Goal: Check status: Check status

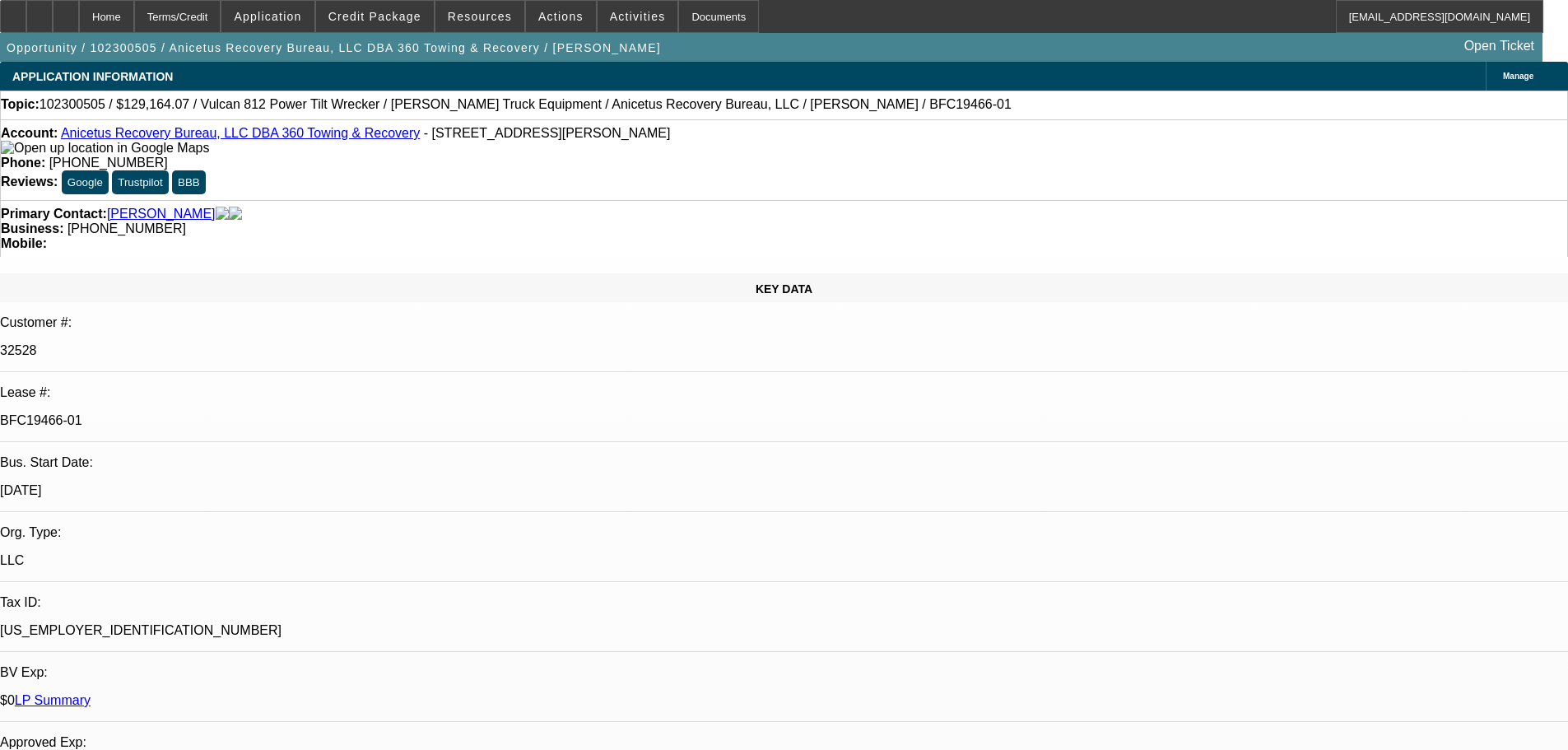
select select "0"
select select "2"
select select "0"
select select "6"
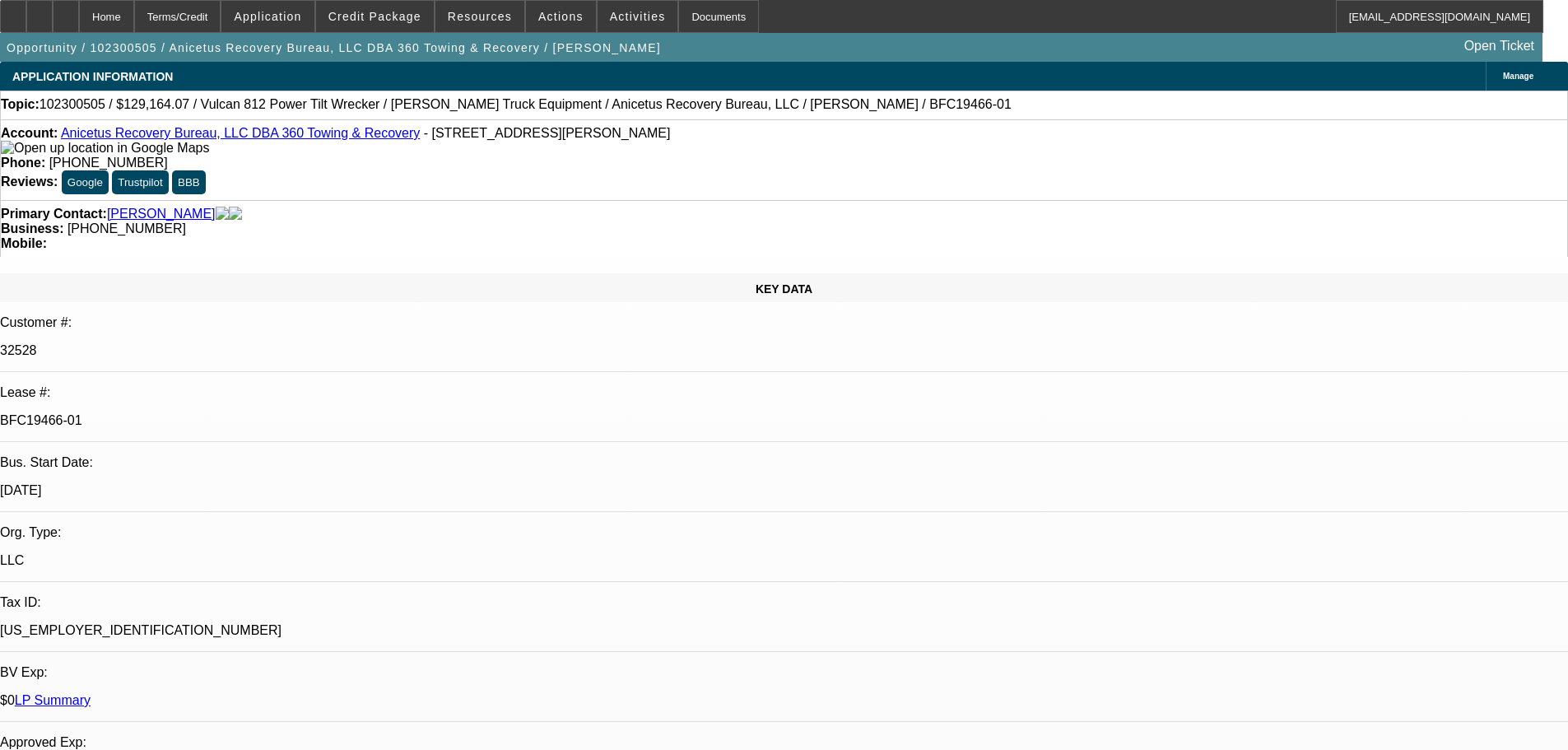
select select "0"
select select "2"
select select "0.1"
select select "4"
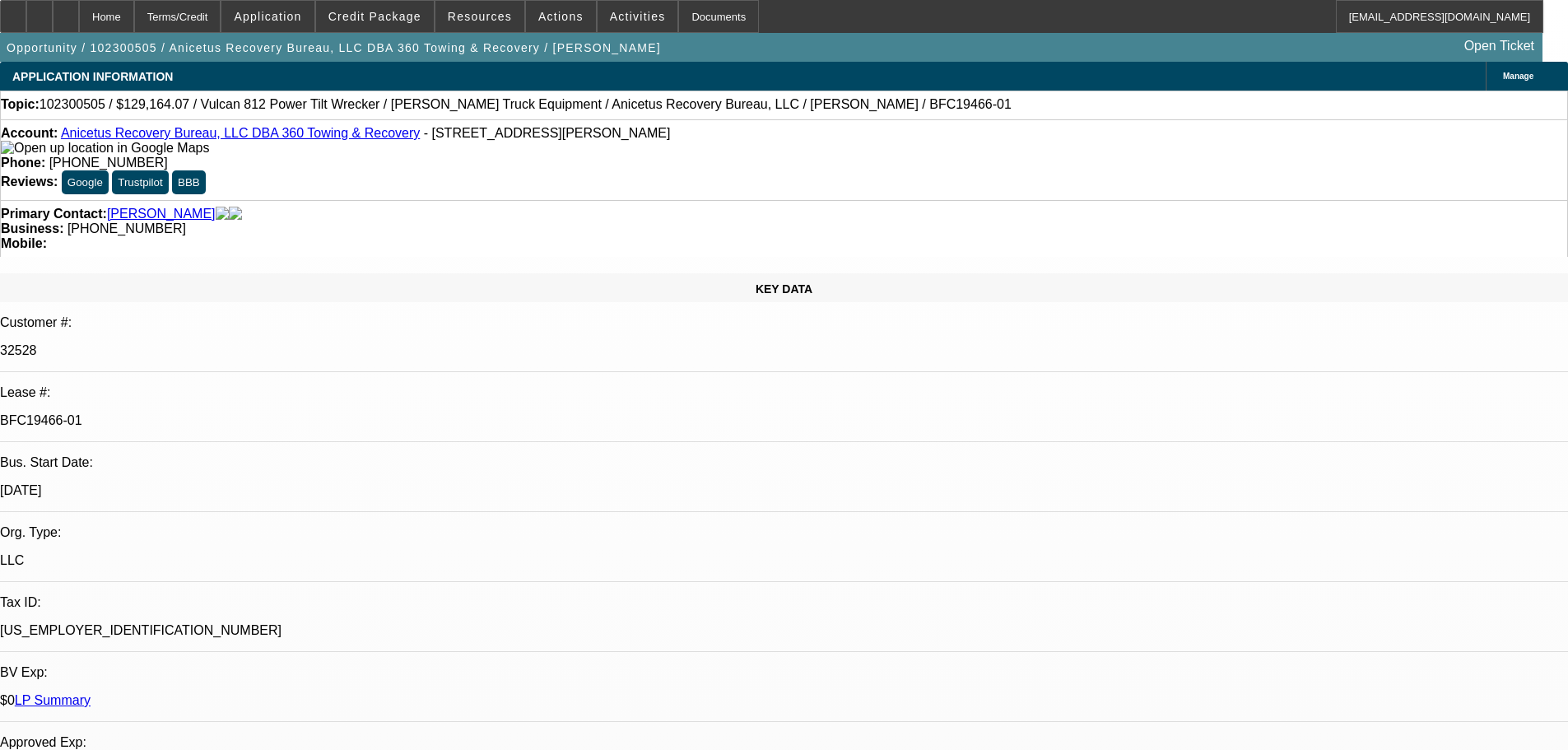
select select "0"
select select "2"
select select "0.1"
select select "4"
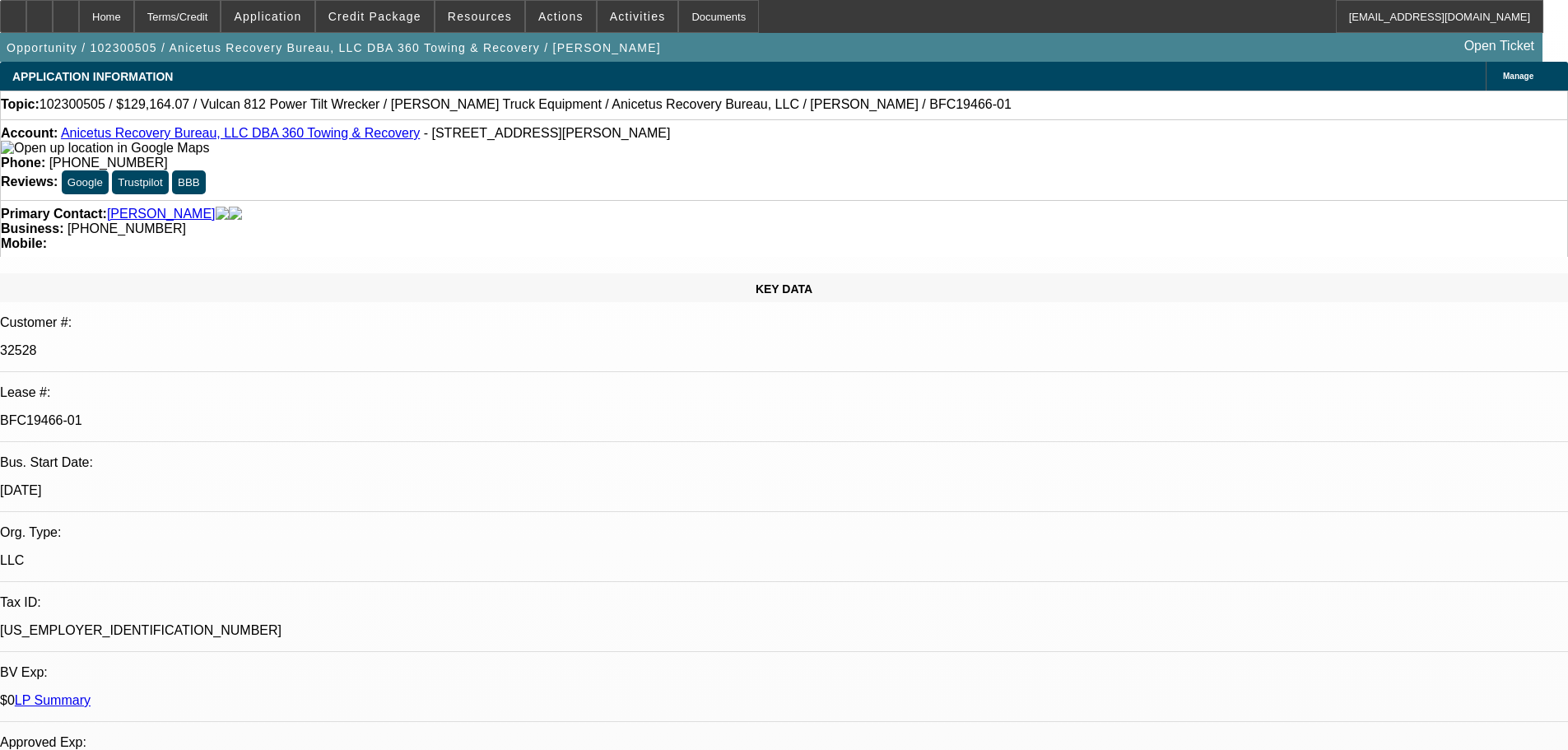
select select "0"
select select "2"
select select "0.1"
select select "4"
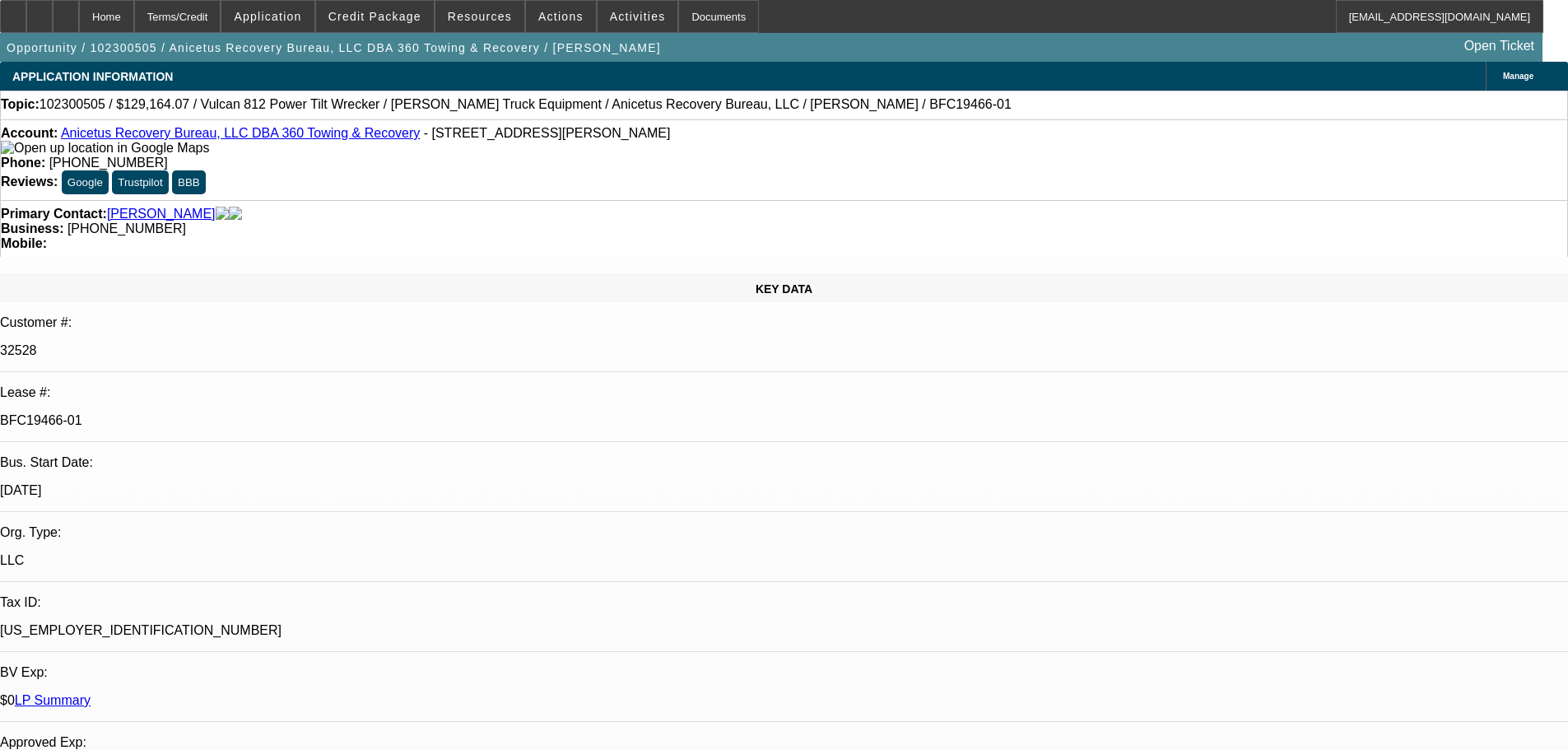
select select "0"
select select "2"
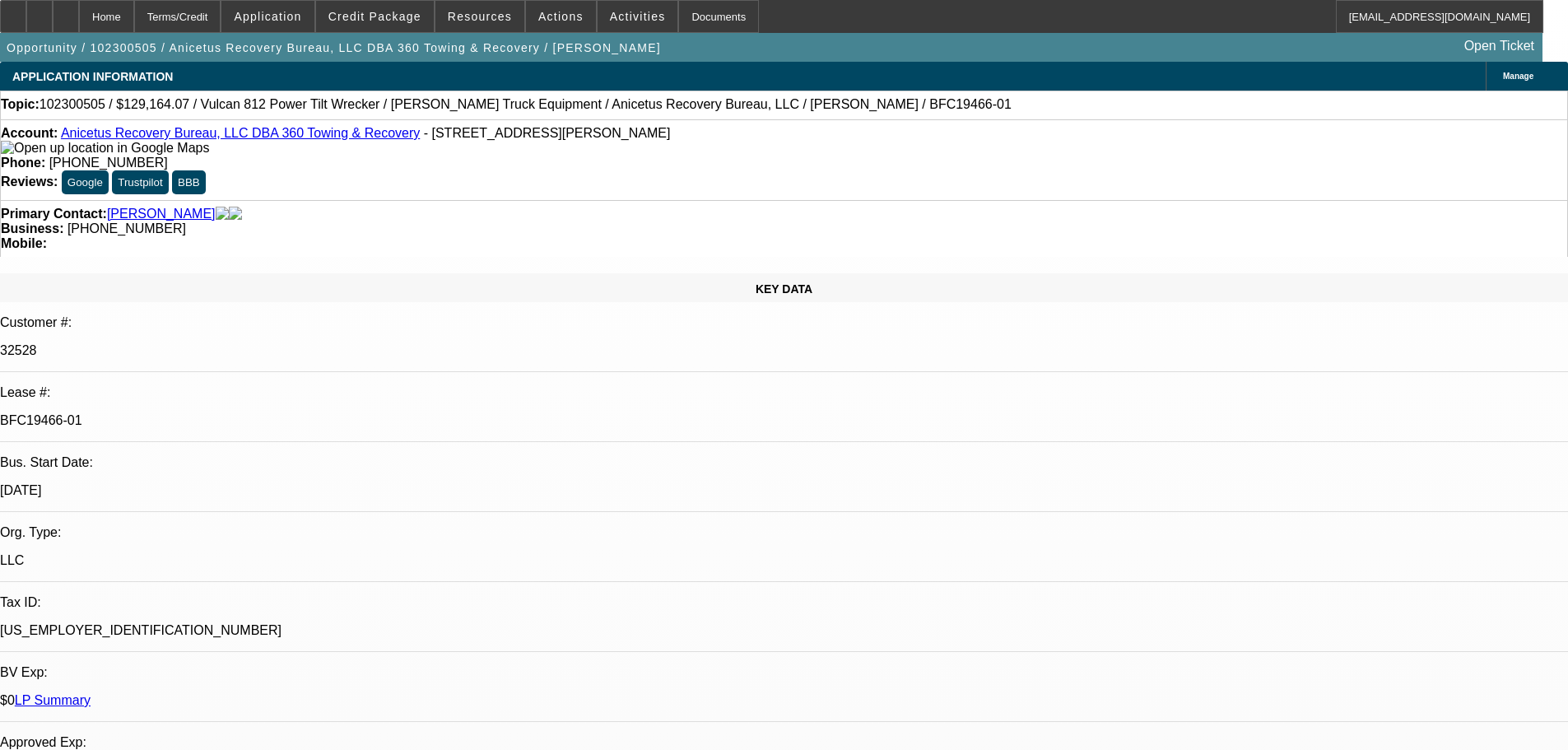
select select "2"
select select "0"
select select "6"
select select "0"
select select "2"
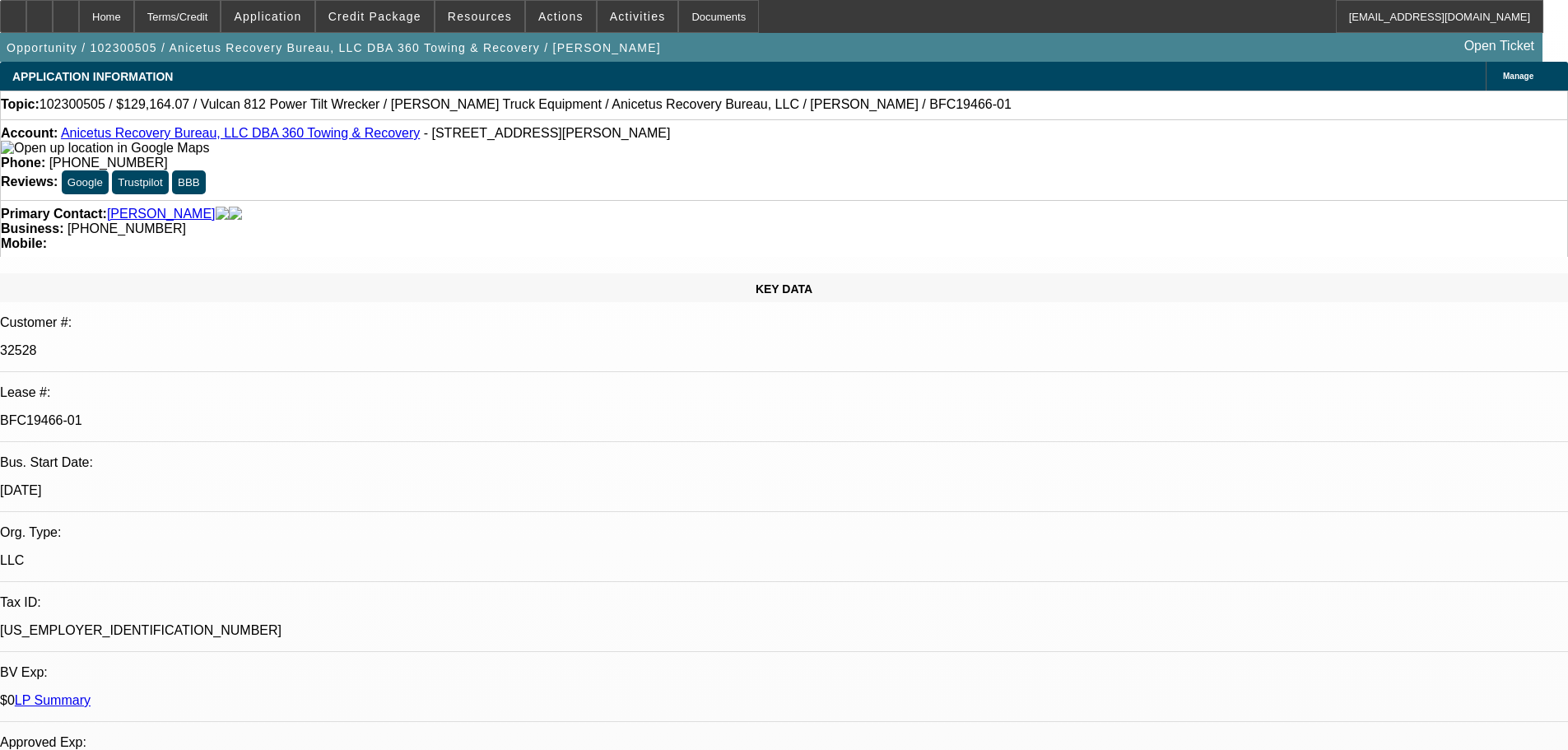
select select "2"
select select "0.1"
select select "4"
select select "0"
select select "2"
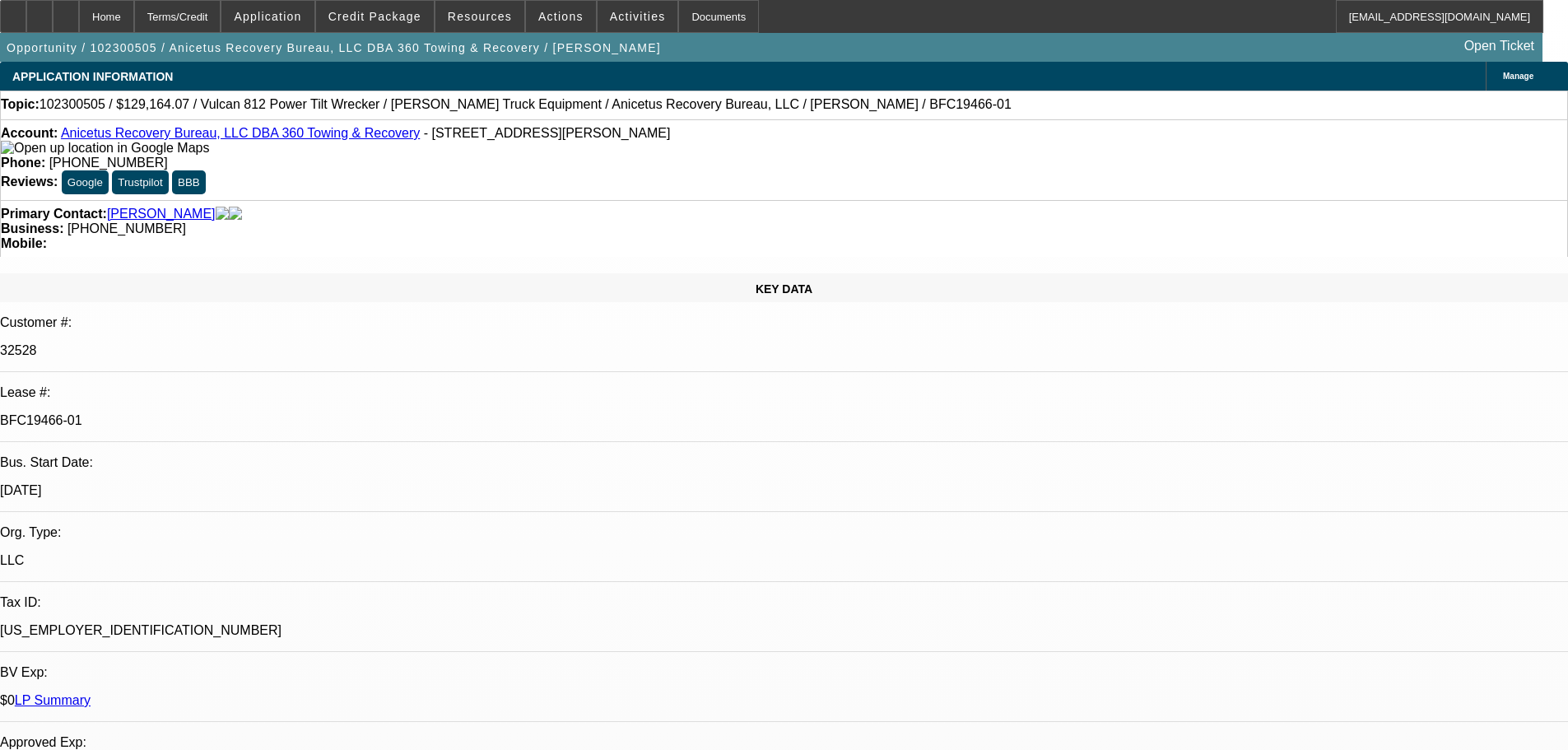
select select "2"
select select "0.1"
select select "4"
select select "0"
select select "2"
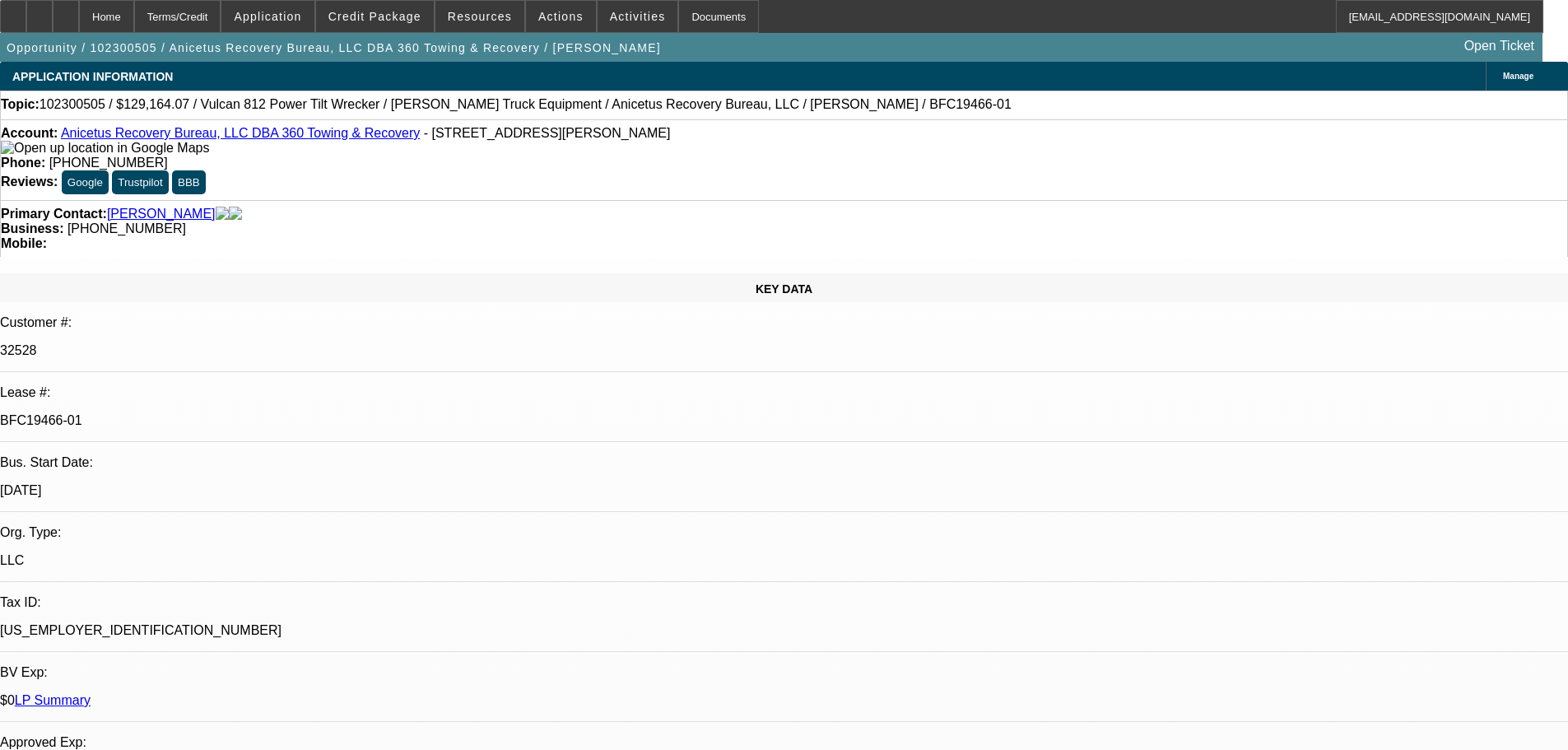
select select "2"
select select "0.1"
select select "4"
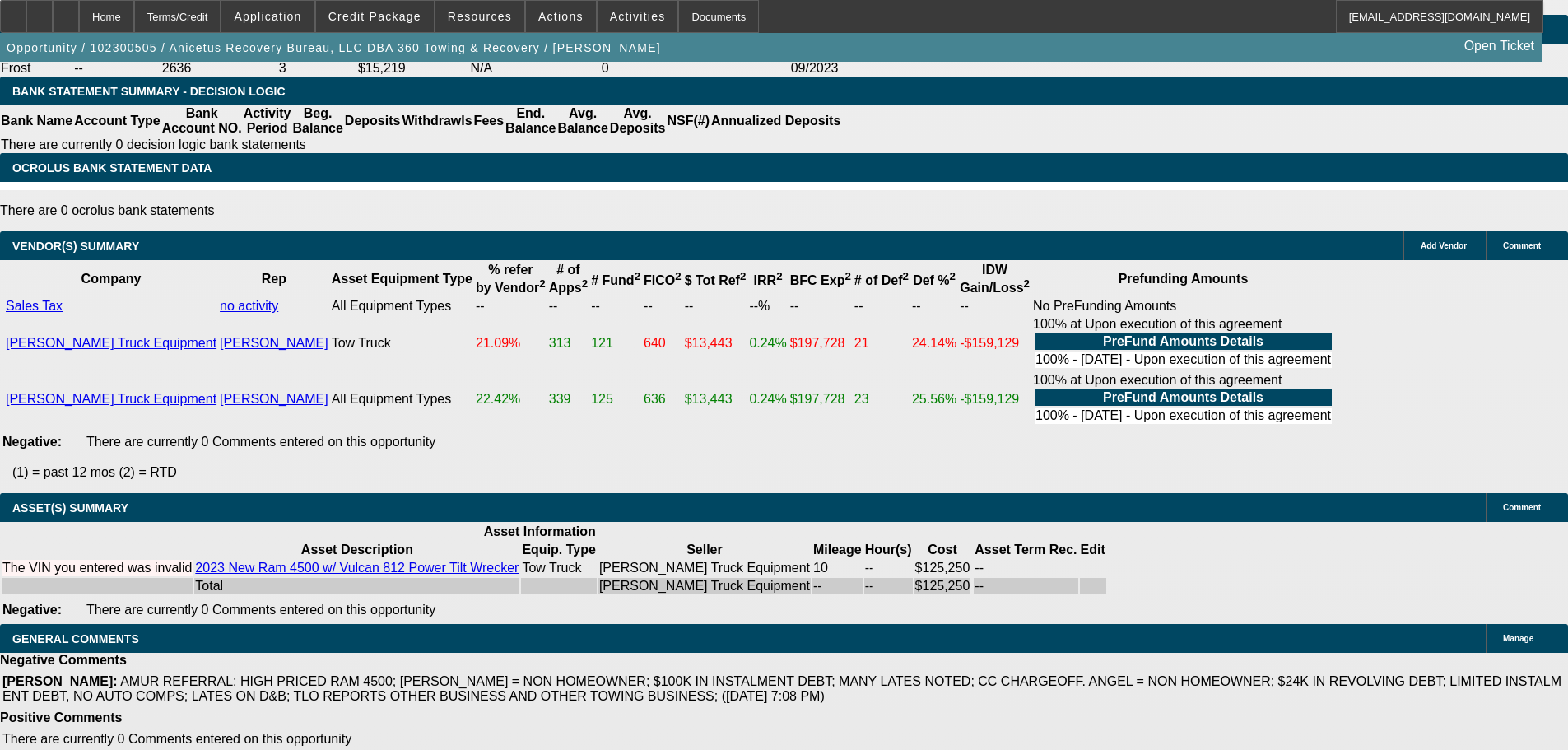
scroll to position [2953, 0]
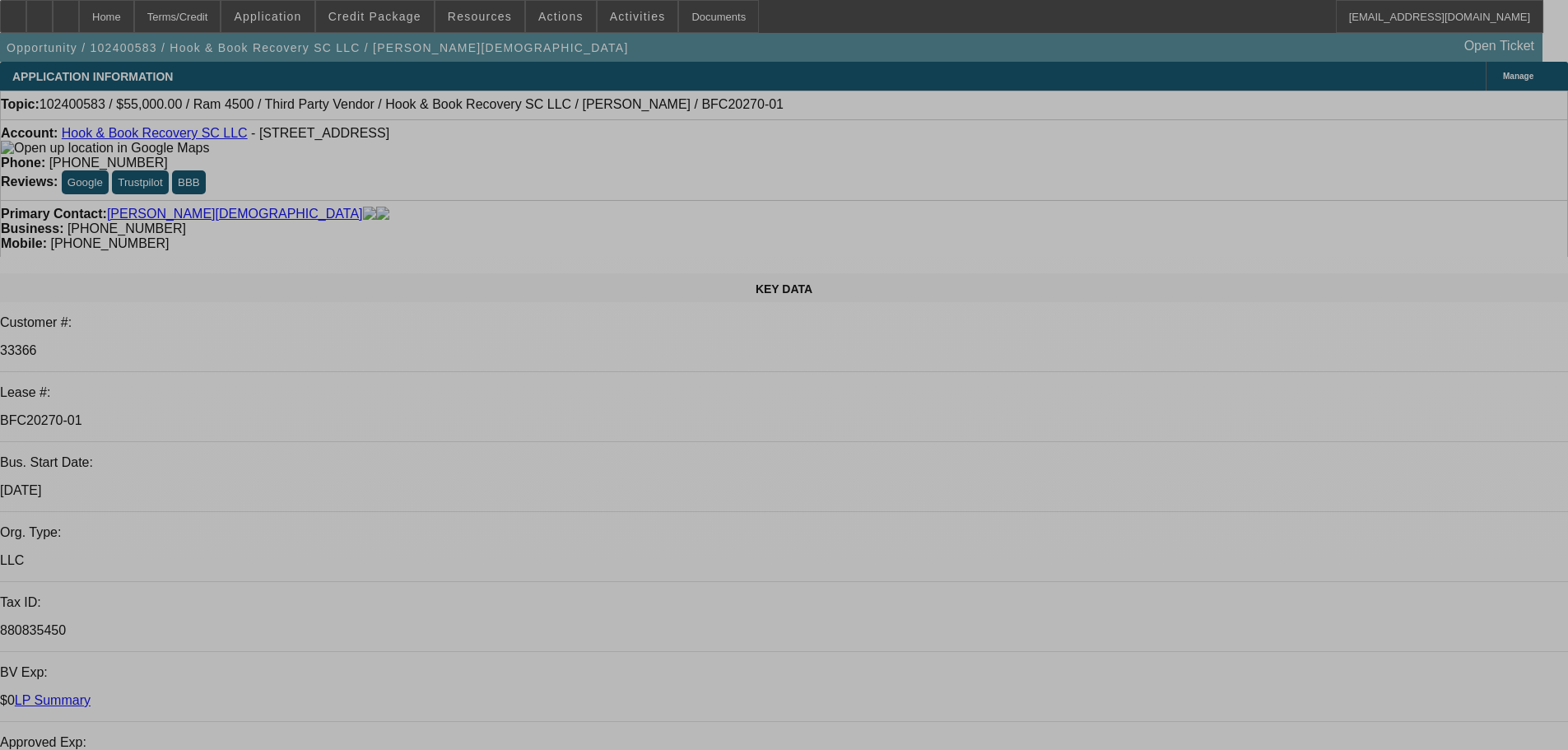
select select "0"
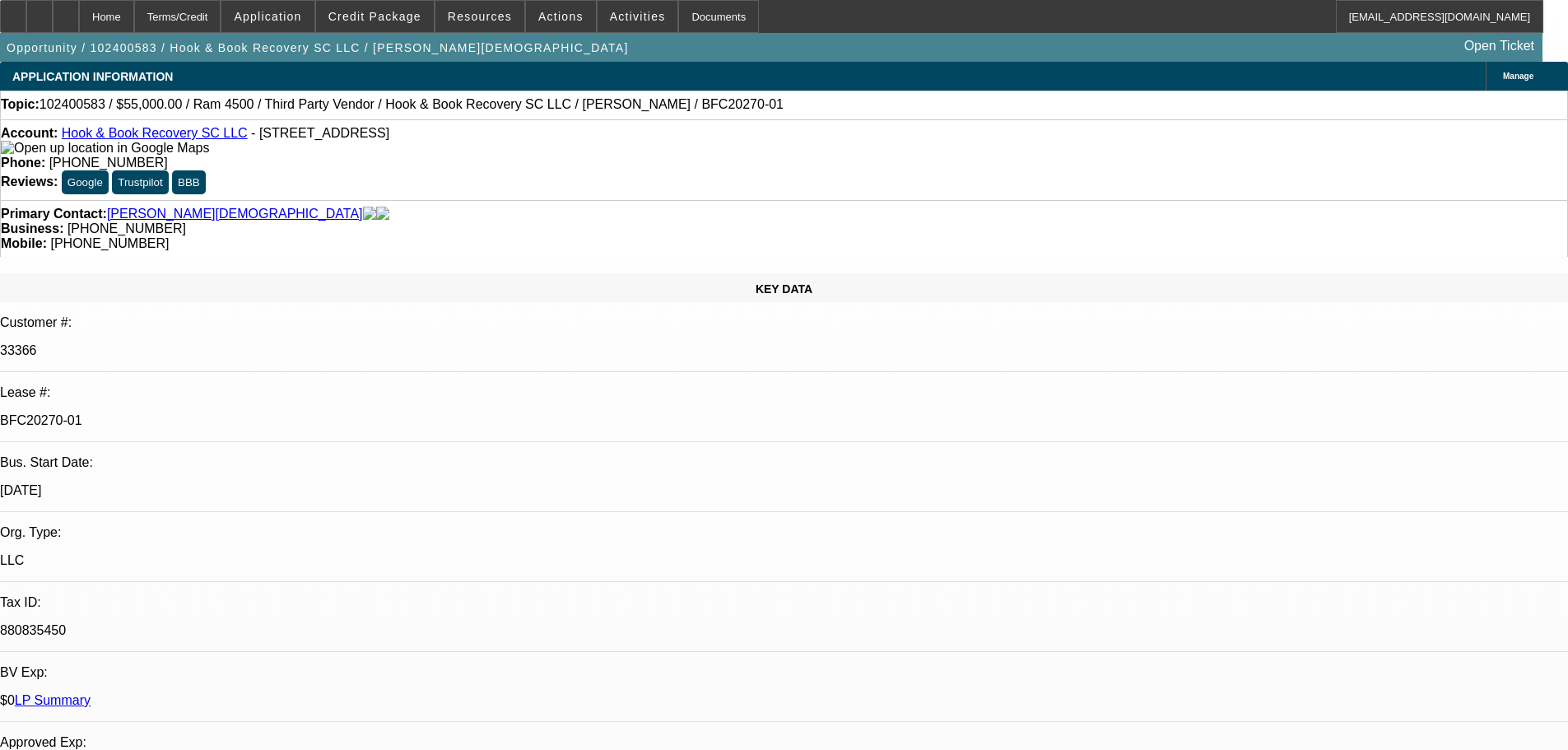
select select "0"
select select "2"
select select "0.1"
select select "4"
select select "0"
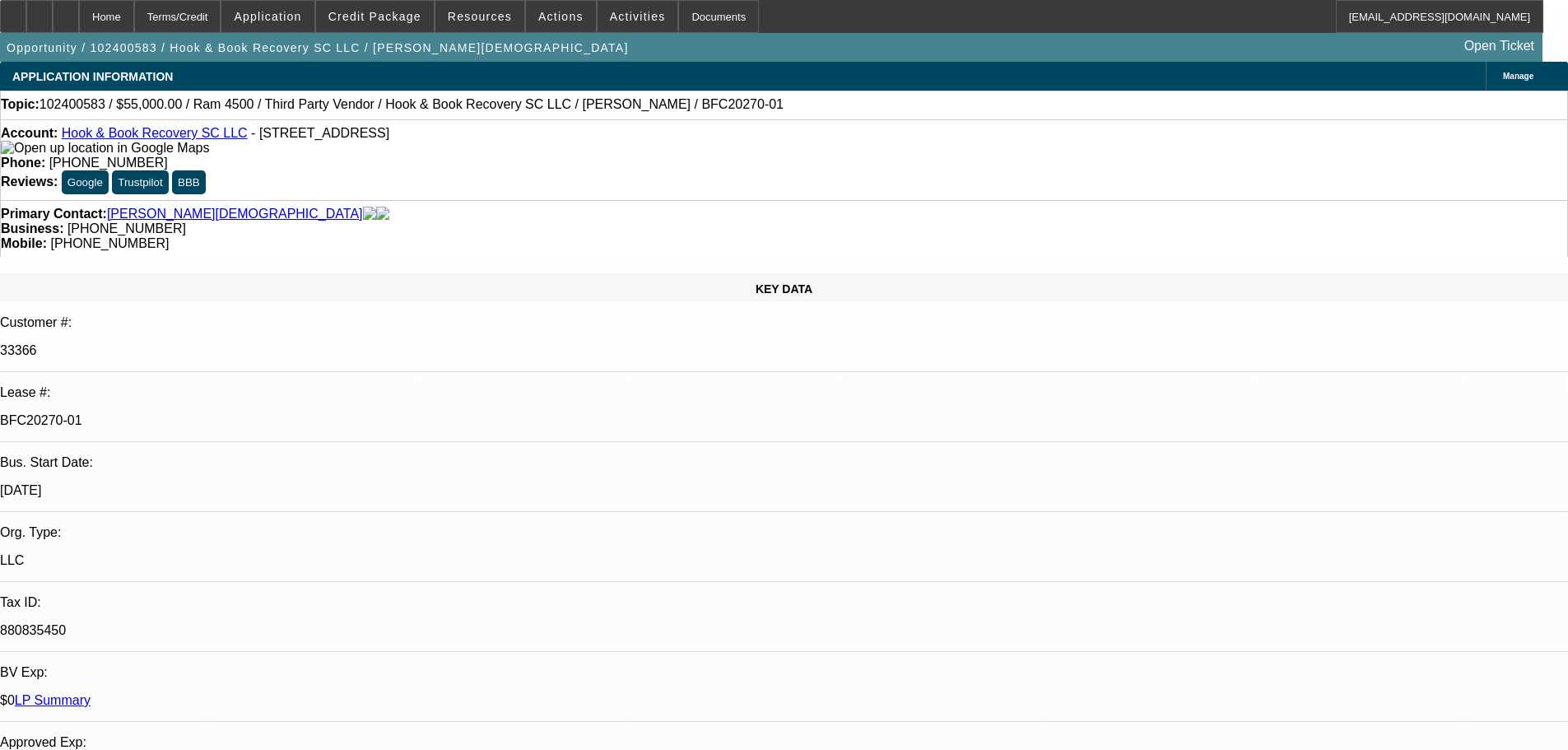
select select "0"
select select "3"
select select "0.1"
select select "4"
select select "0"
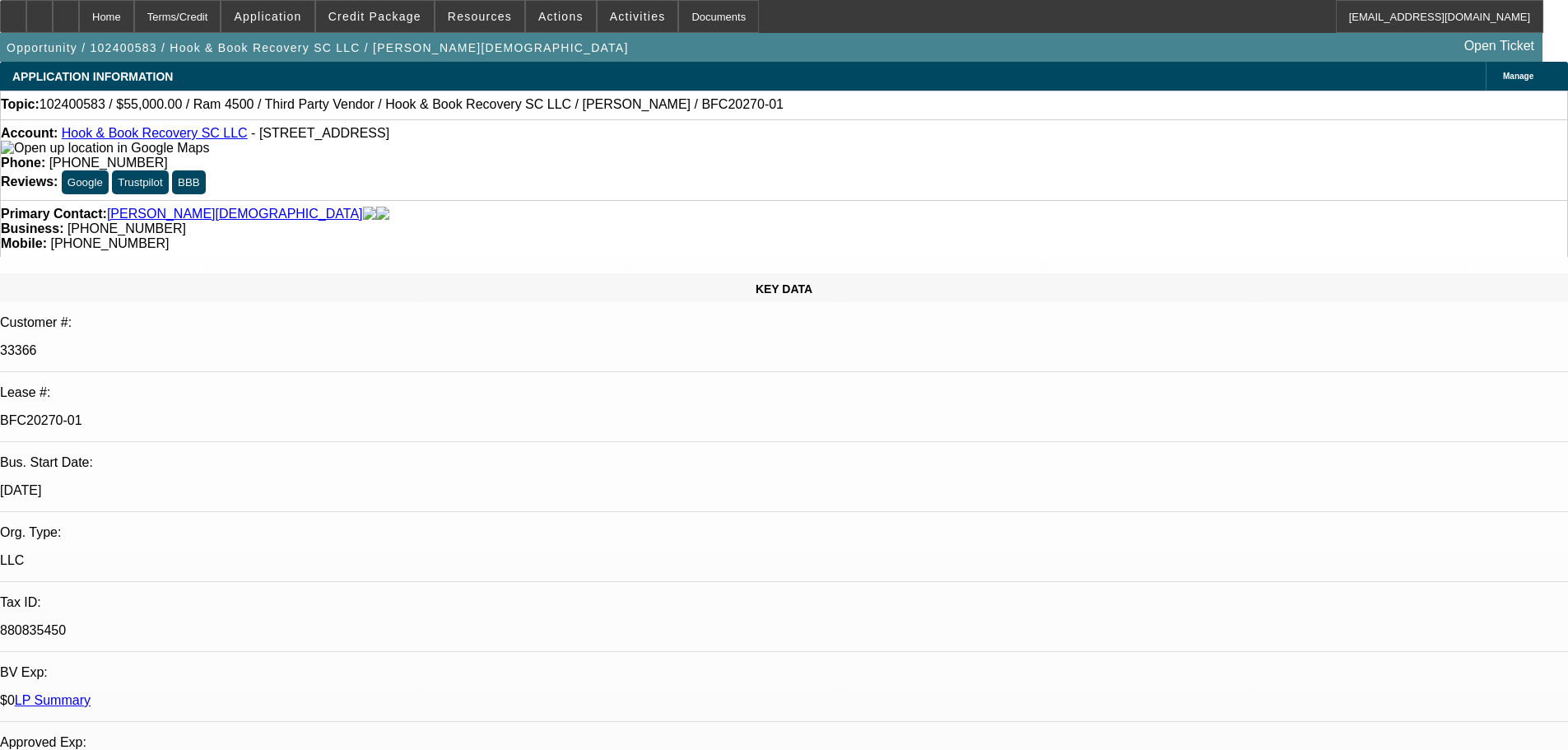
select select "0"
select select "2"
select select "0"
select select "6"
select select "0"
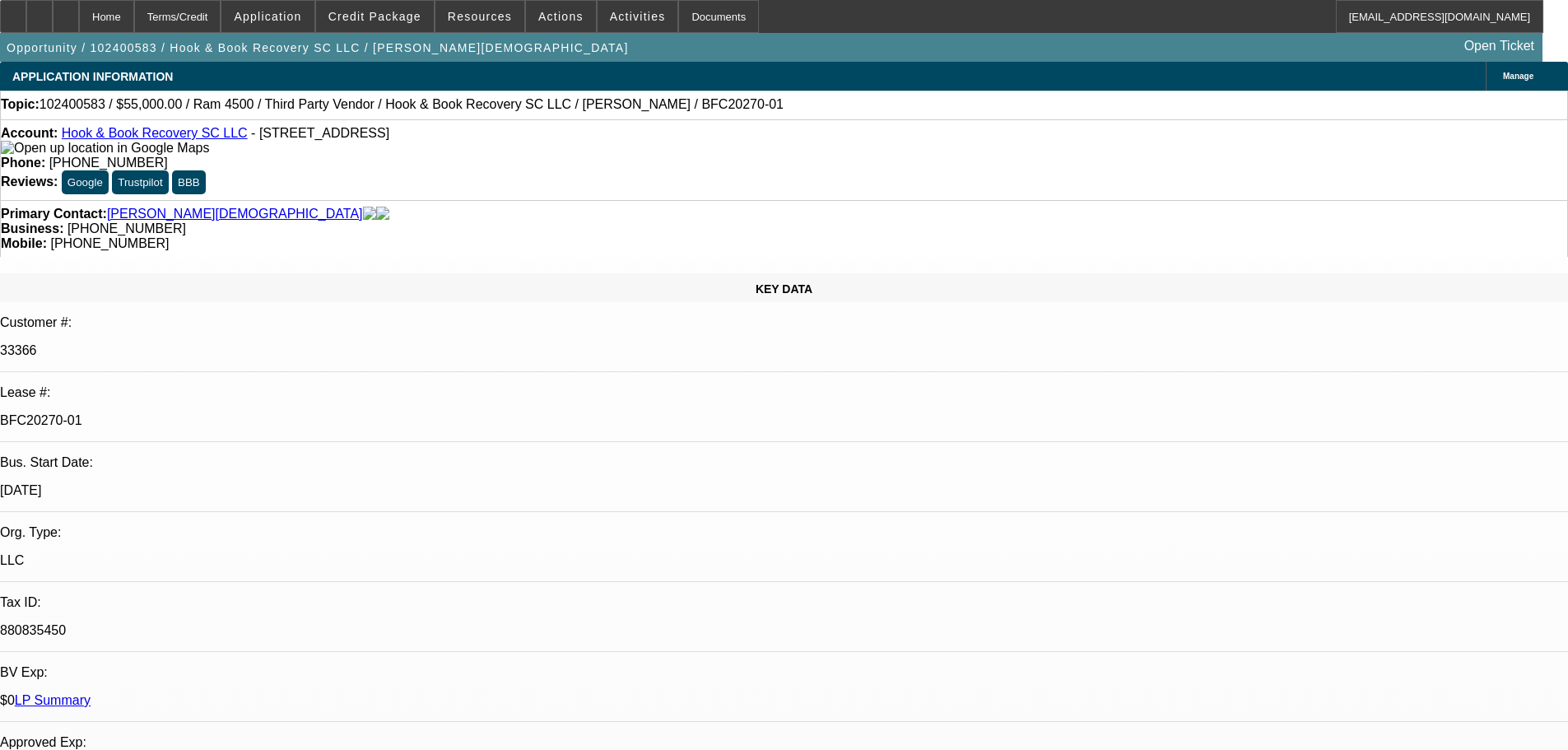
select select "0"
select select "3"
select select "0"
select select "6"
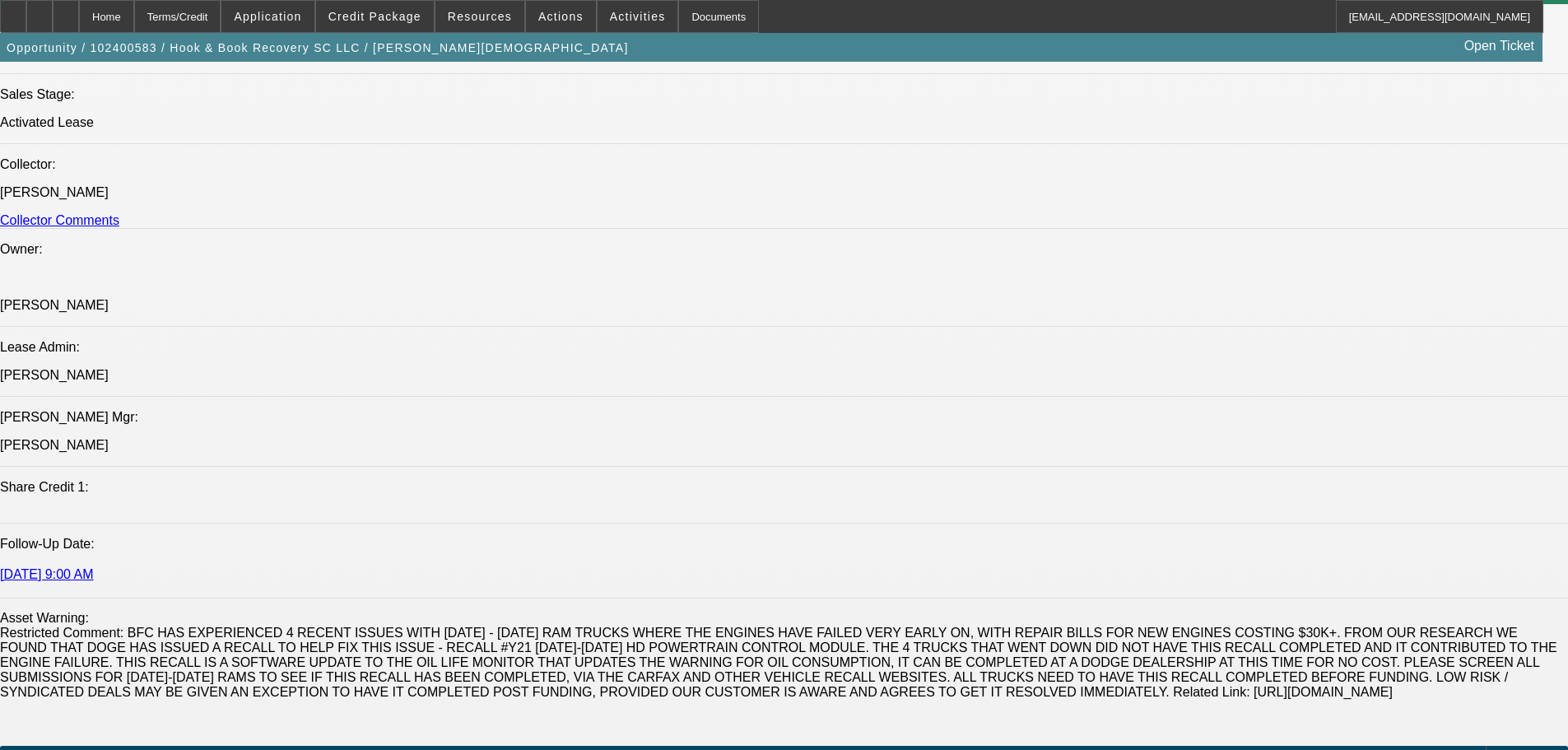
scroll to position [1895, 0]
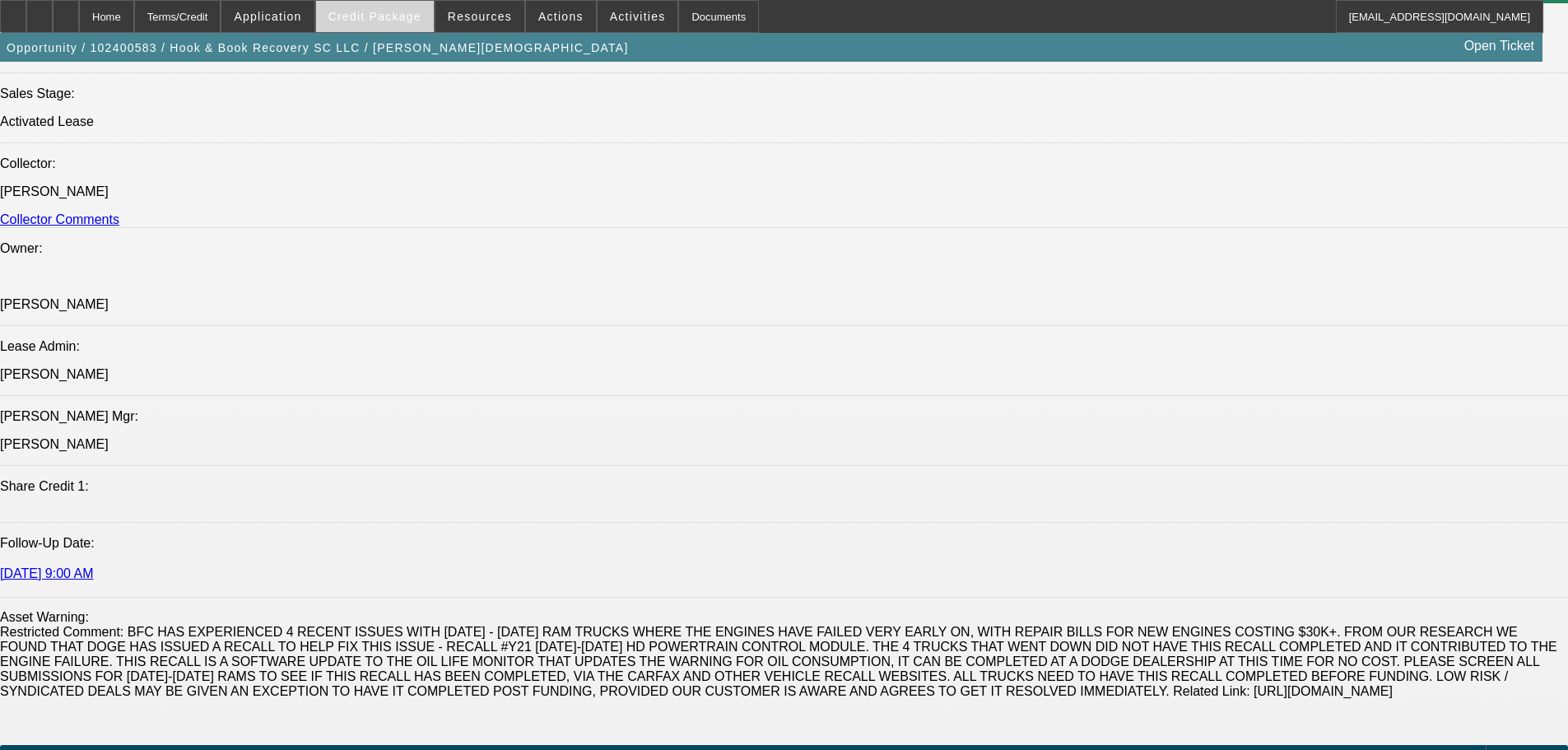
click at [399, 22] on span "Credit Package" at bounding box center [375, 16] width 93 height 13
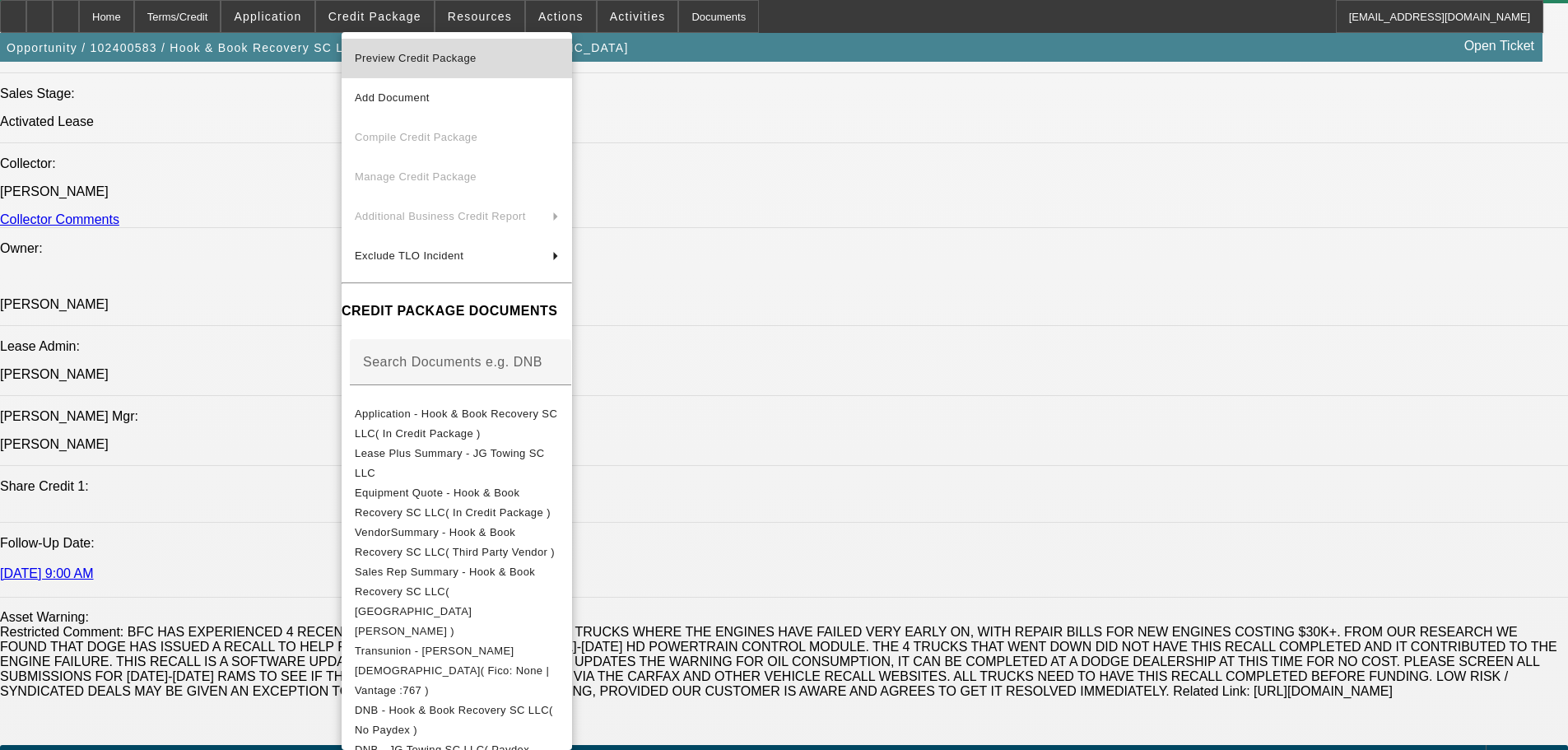
click at [415, 51] on span "Preview Credit Package" at bounding box center [457, 58] width 204 height 20
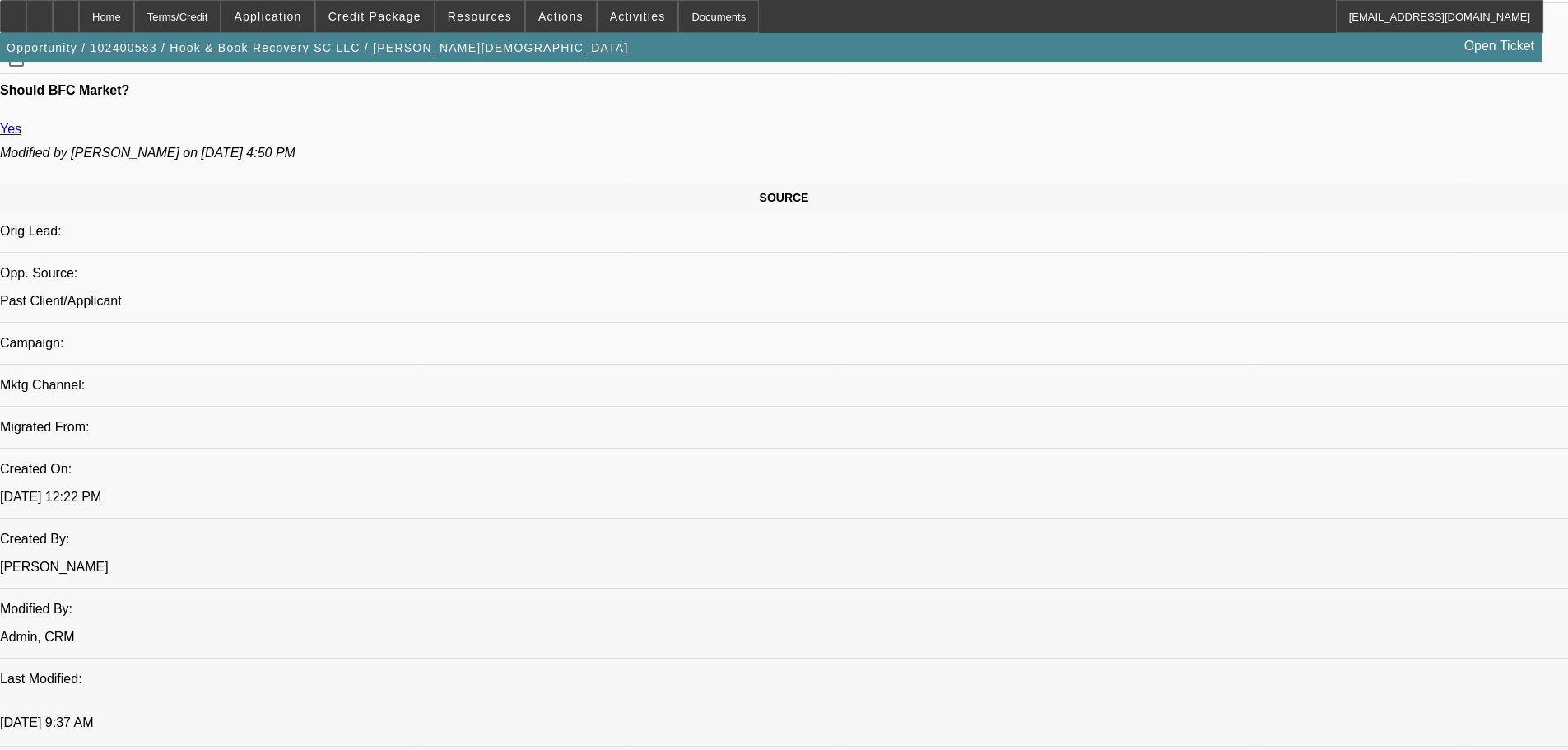
scroll to position [1153, 0]
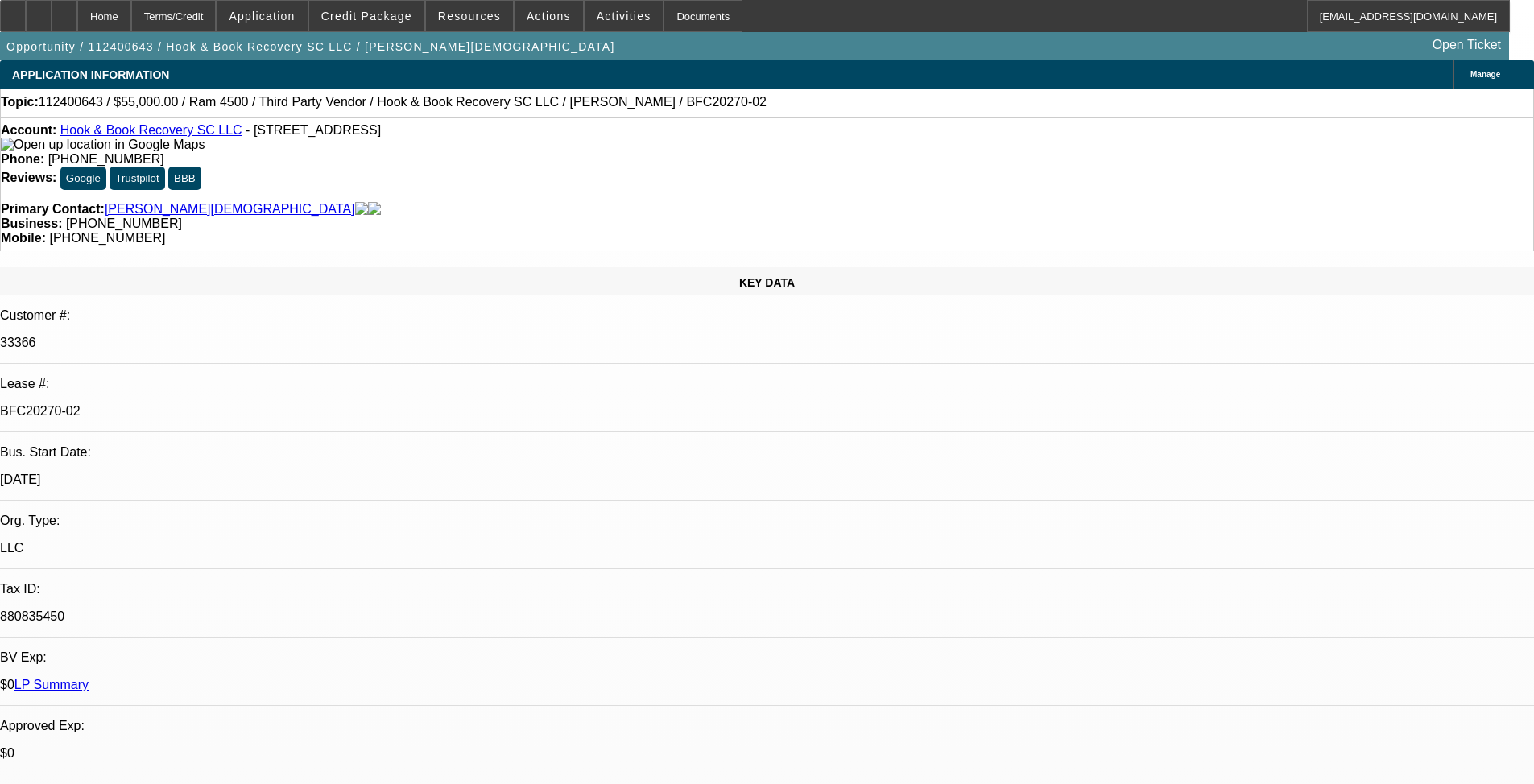
select select "0"
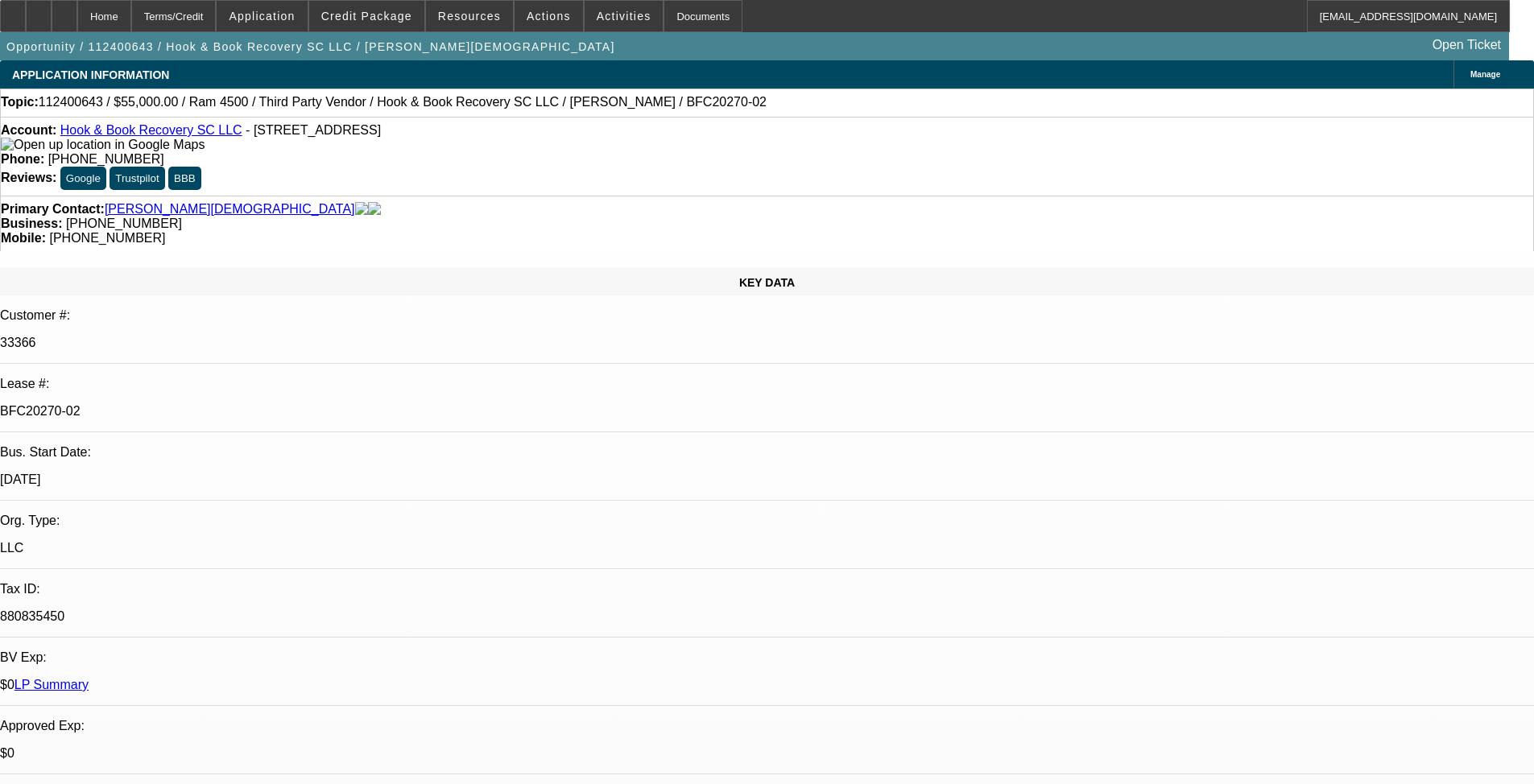
select select "0"
select select "1"
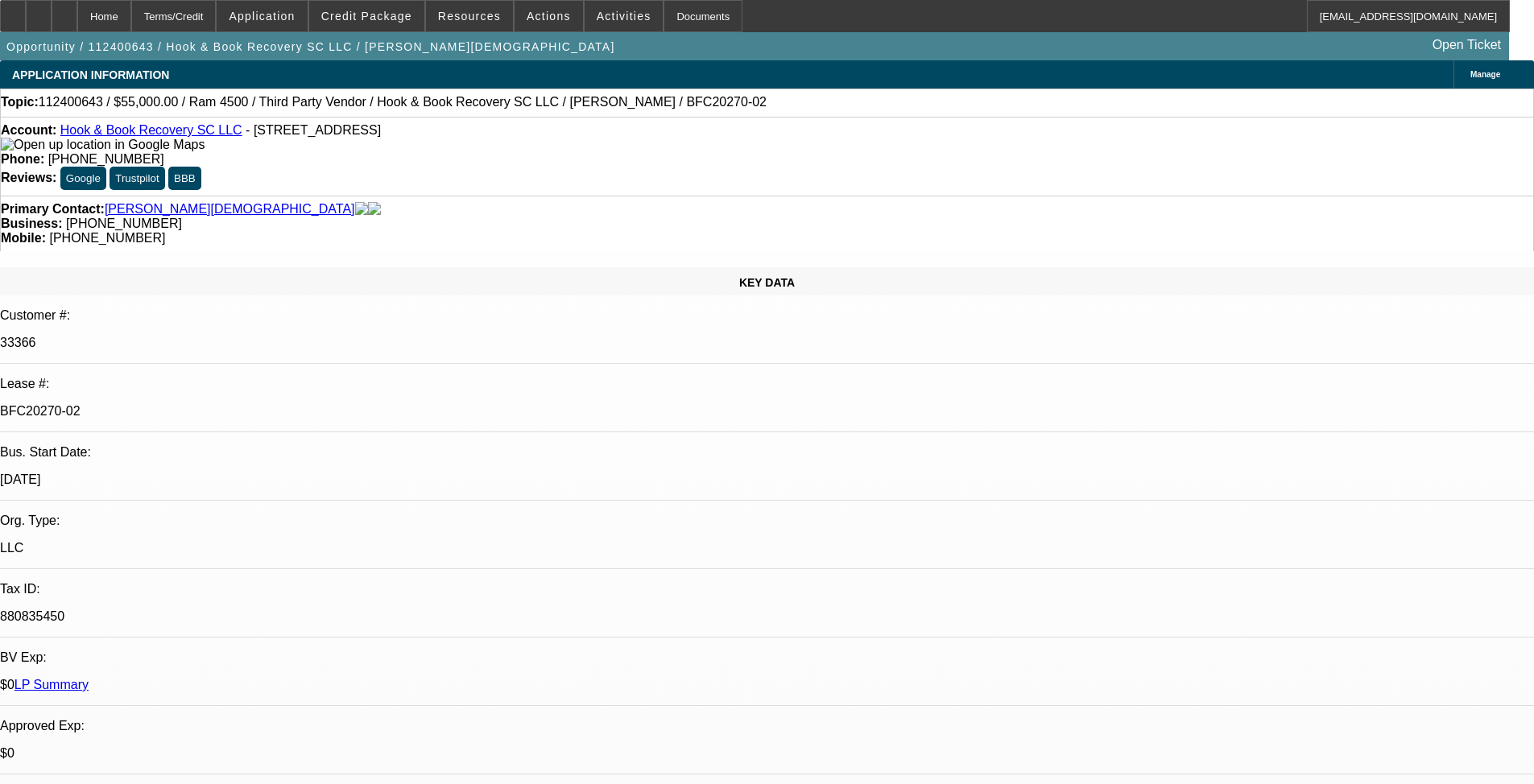
select select "2"
select select "6"
select select "1"
select select "2"
select select "6"
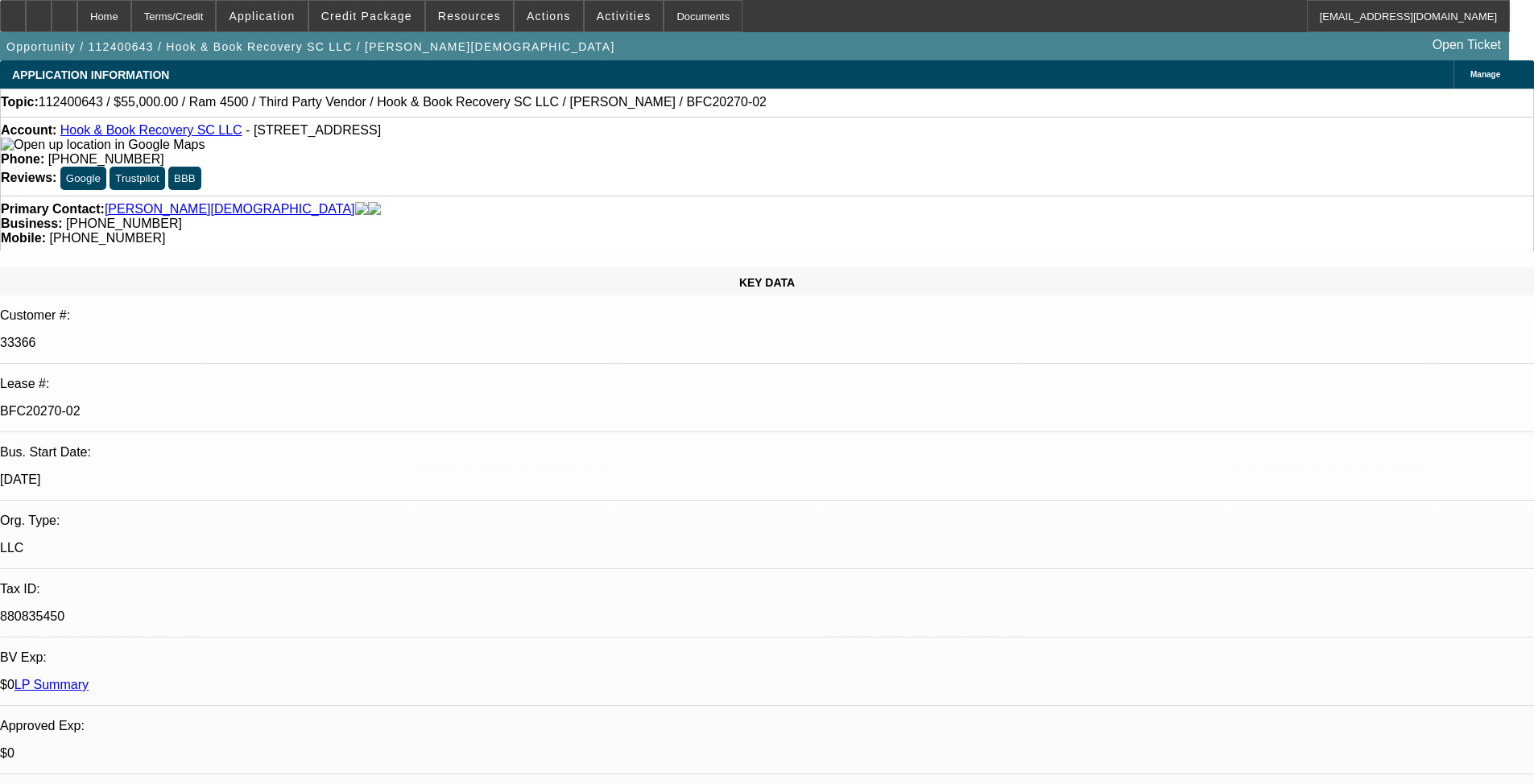
select select "1"
select select "2"
select select "6"
click at [369, 24] on span at bounding box center [367, 16] width 116 height 38
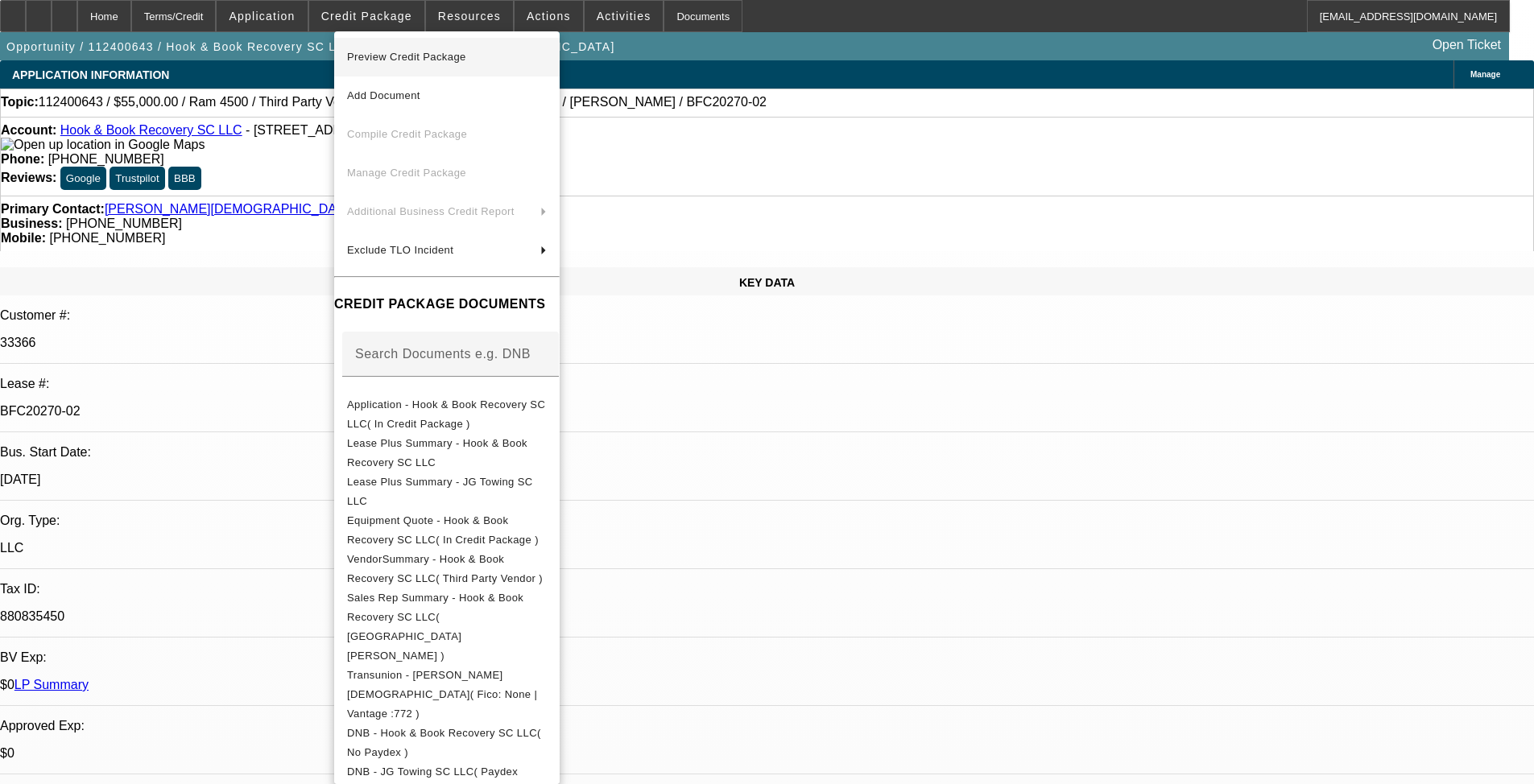
click at [386, 59] on span "Preview Credit Package" at bounding box center [407, 57] width 119 height 12
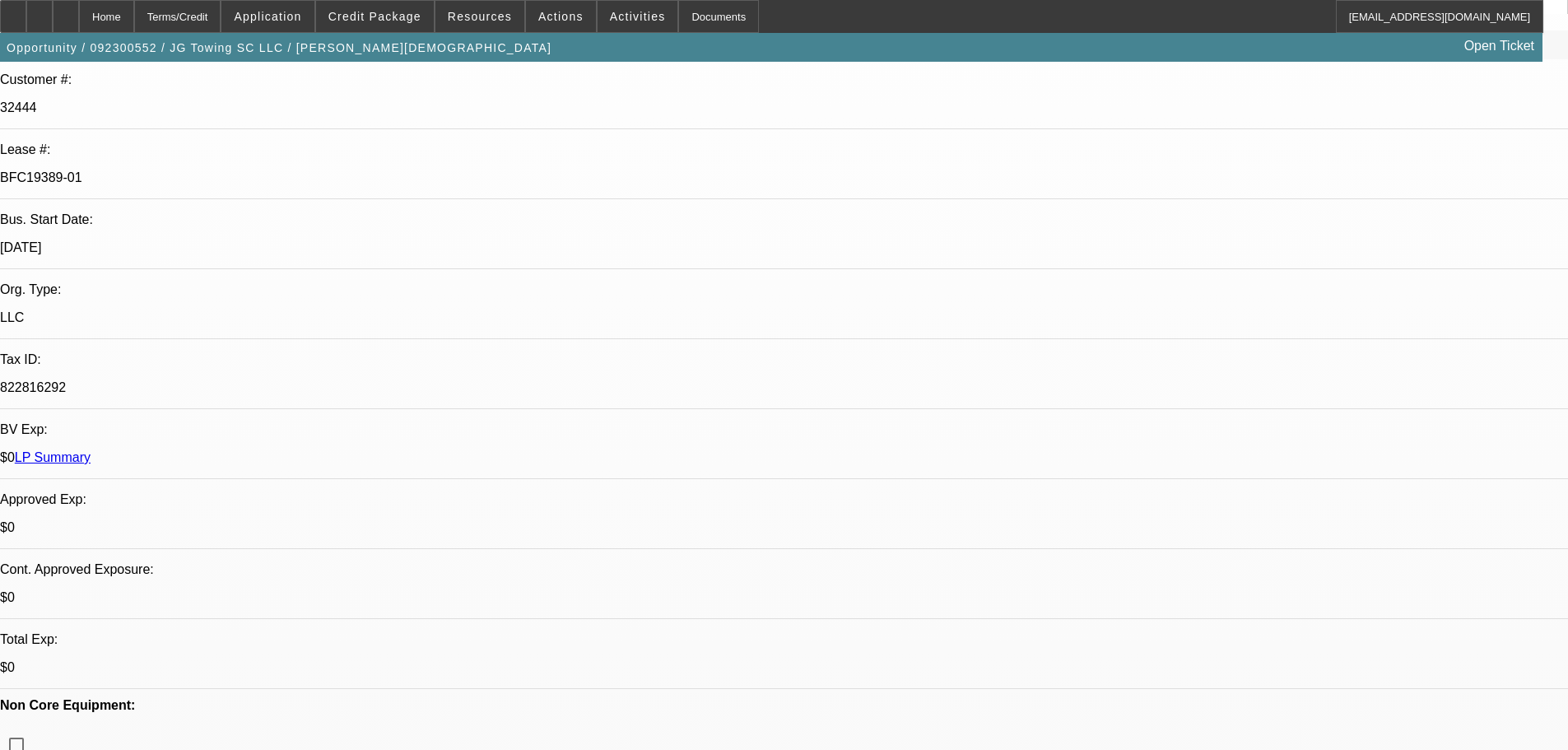
select select "0"
select select "2"
select select "0"
select select "6"
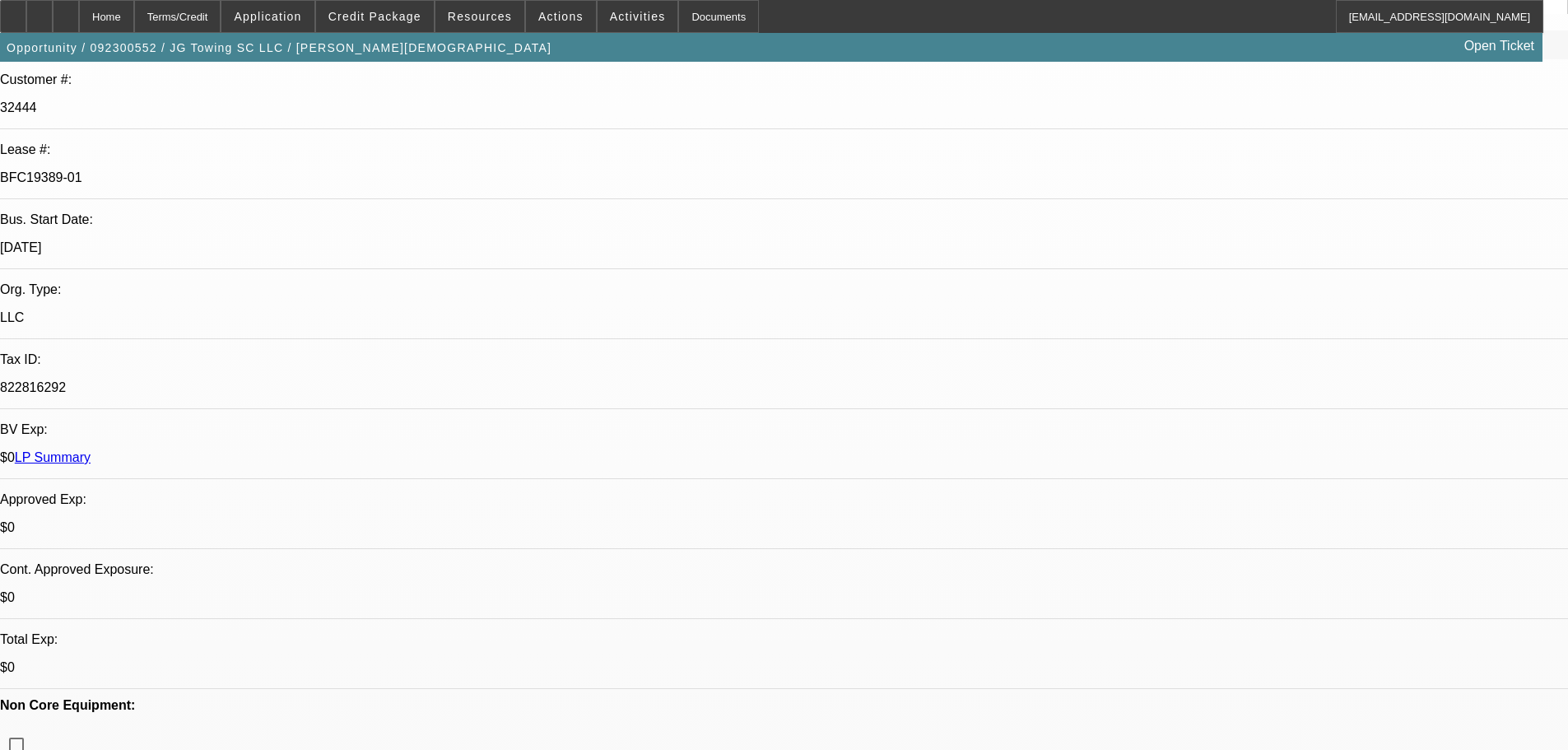
select select "0"
select select "2"
select select "0"
select select "6"
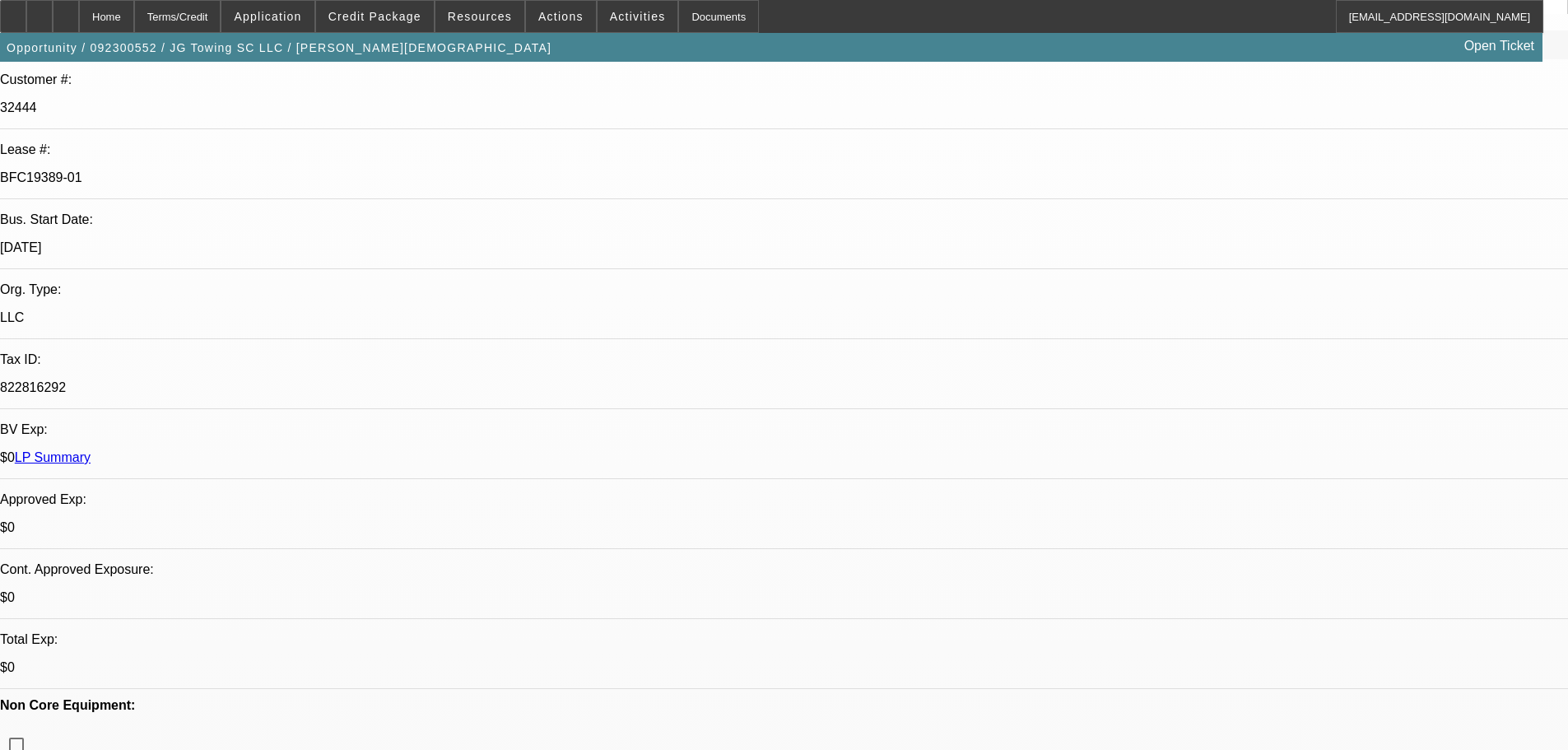
select select "0"
select select "6"
select select "0"
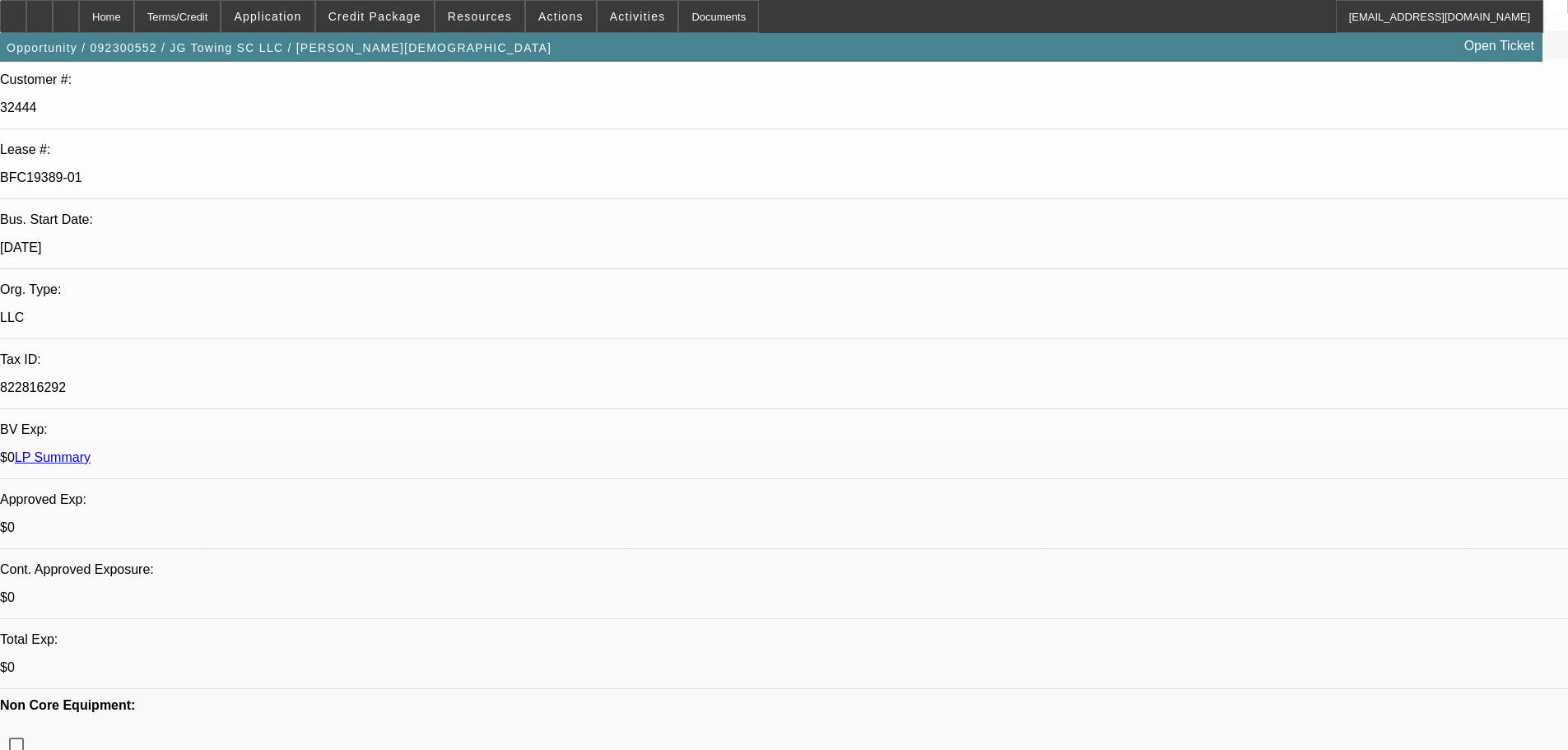
select select "0"
select select "3"
select select "0"
select select "6"
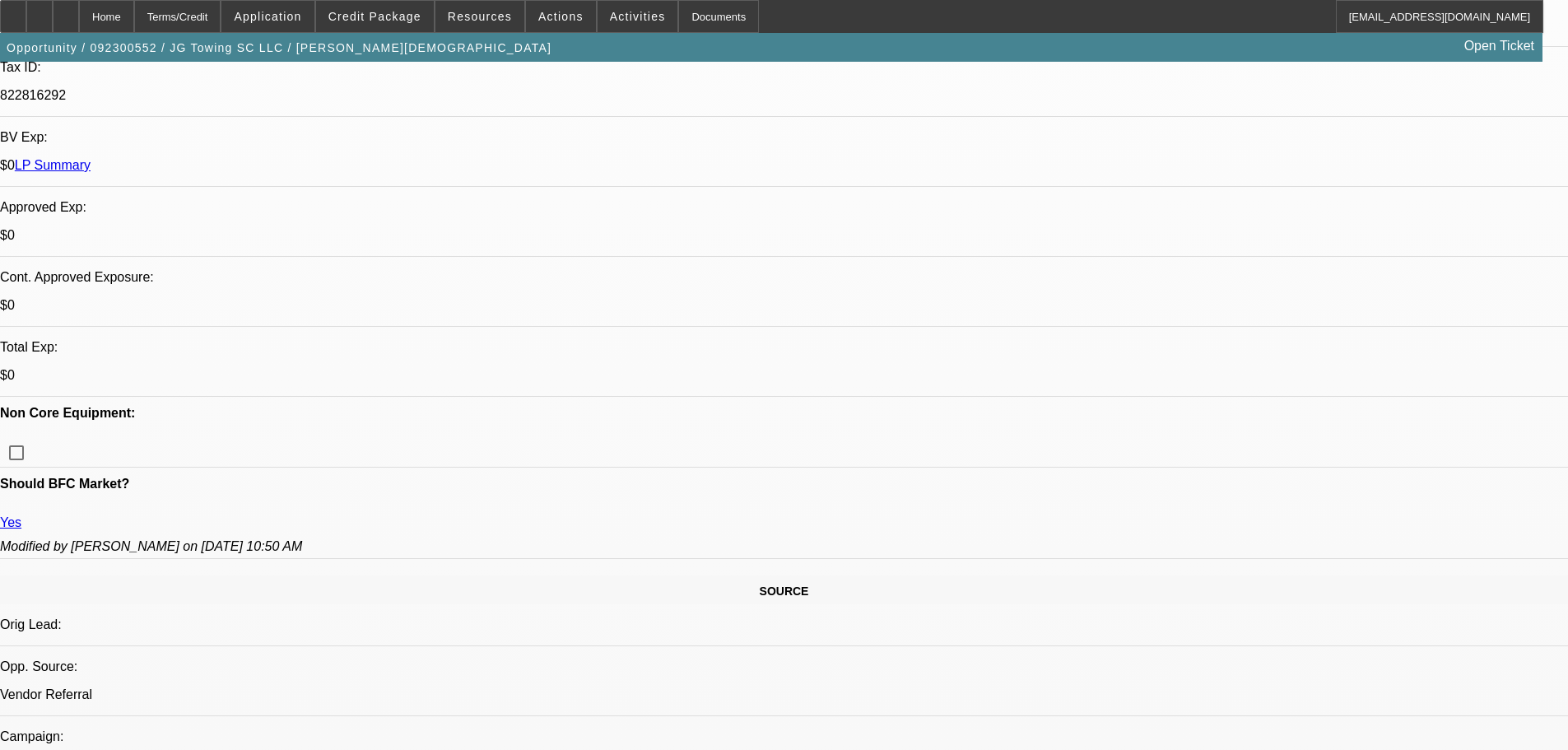
scroll to position [412, 0]
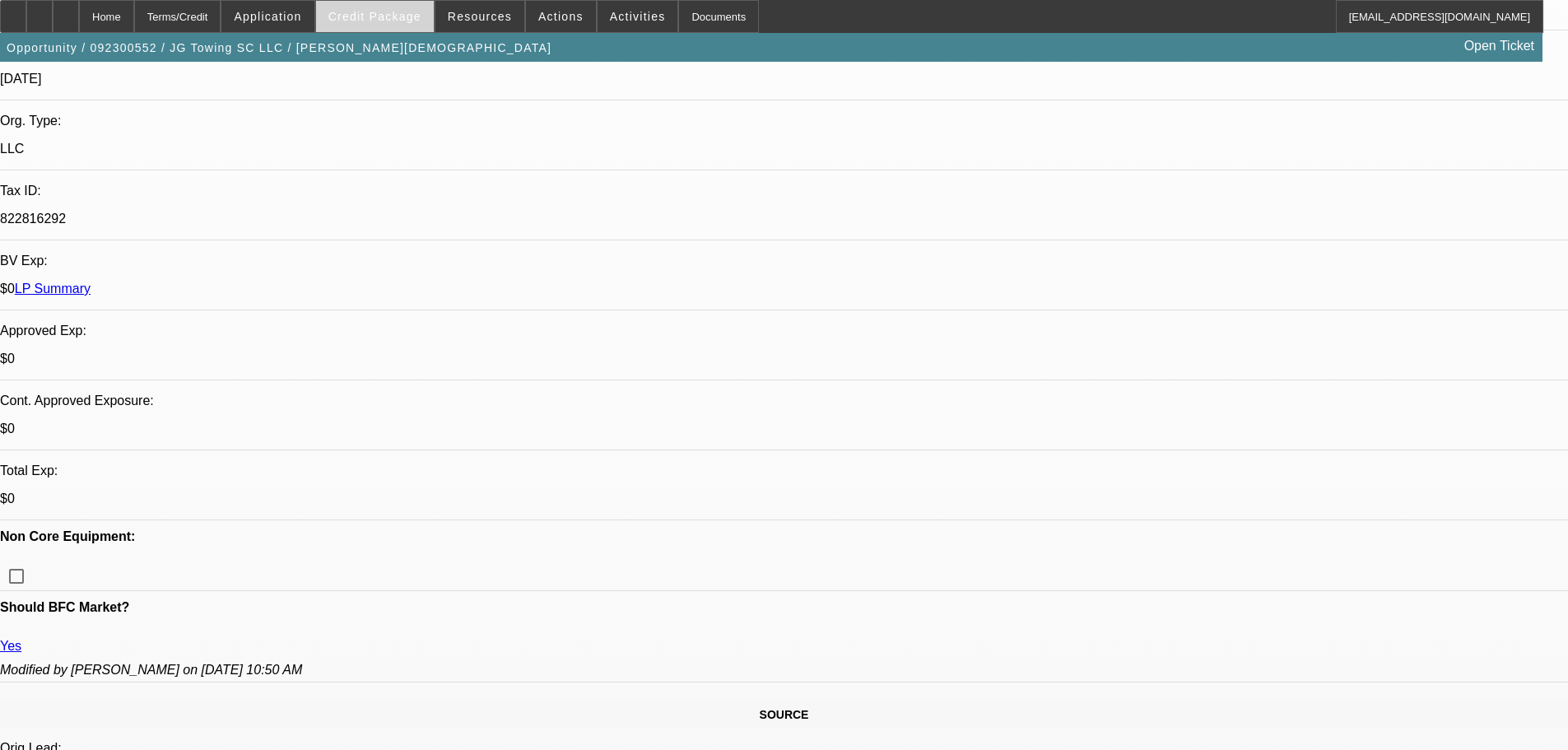
click at [384, 21] on span "Credit Package" at bounding box center [375, 16] width 93 height 13
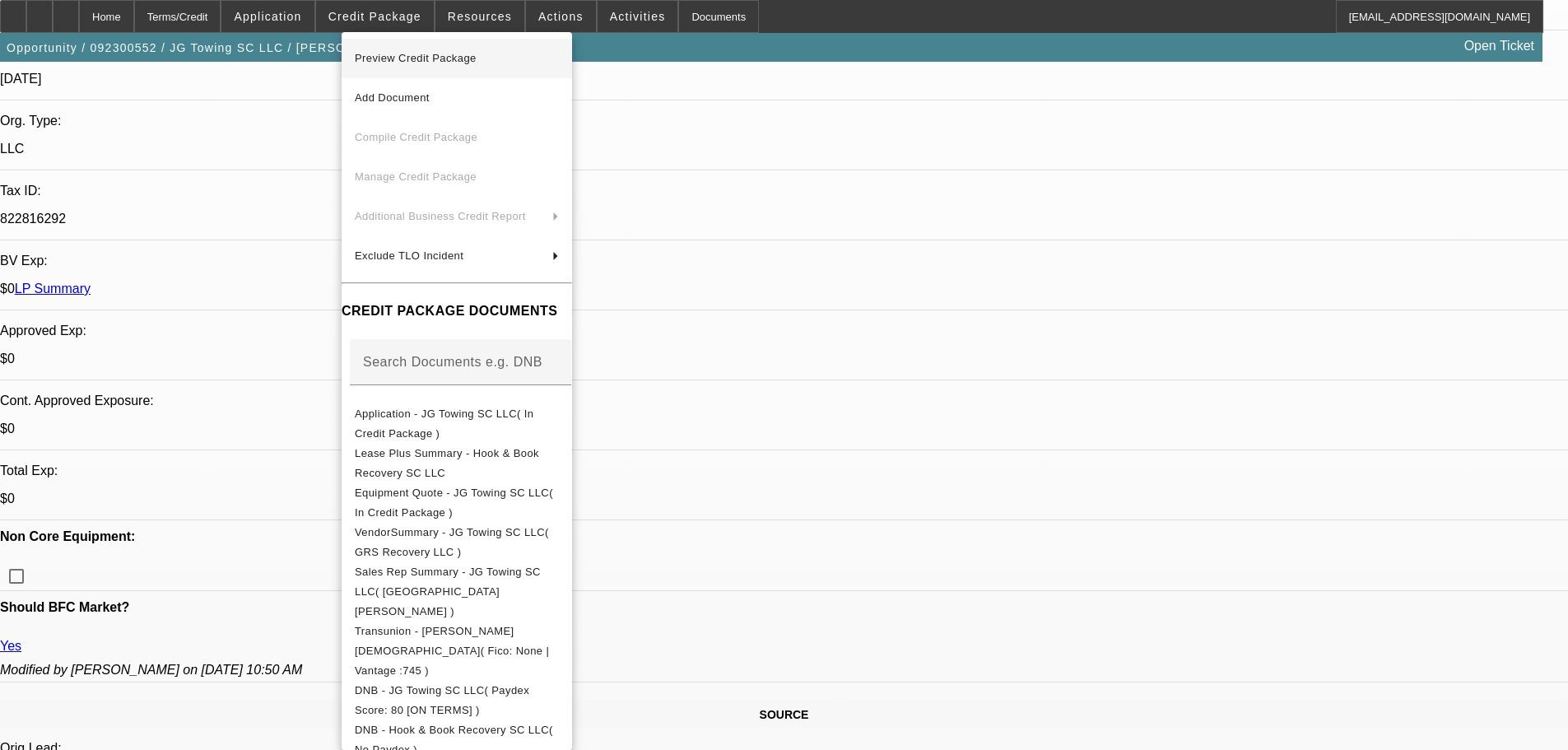
click at [395, 53] on span "Preview Credit Package" at bounding box center [416, 58] width 122 height 13
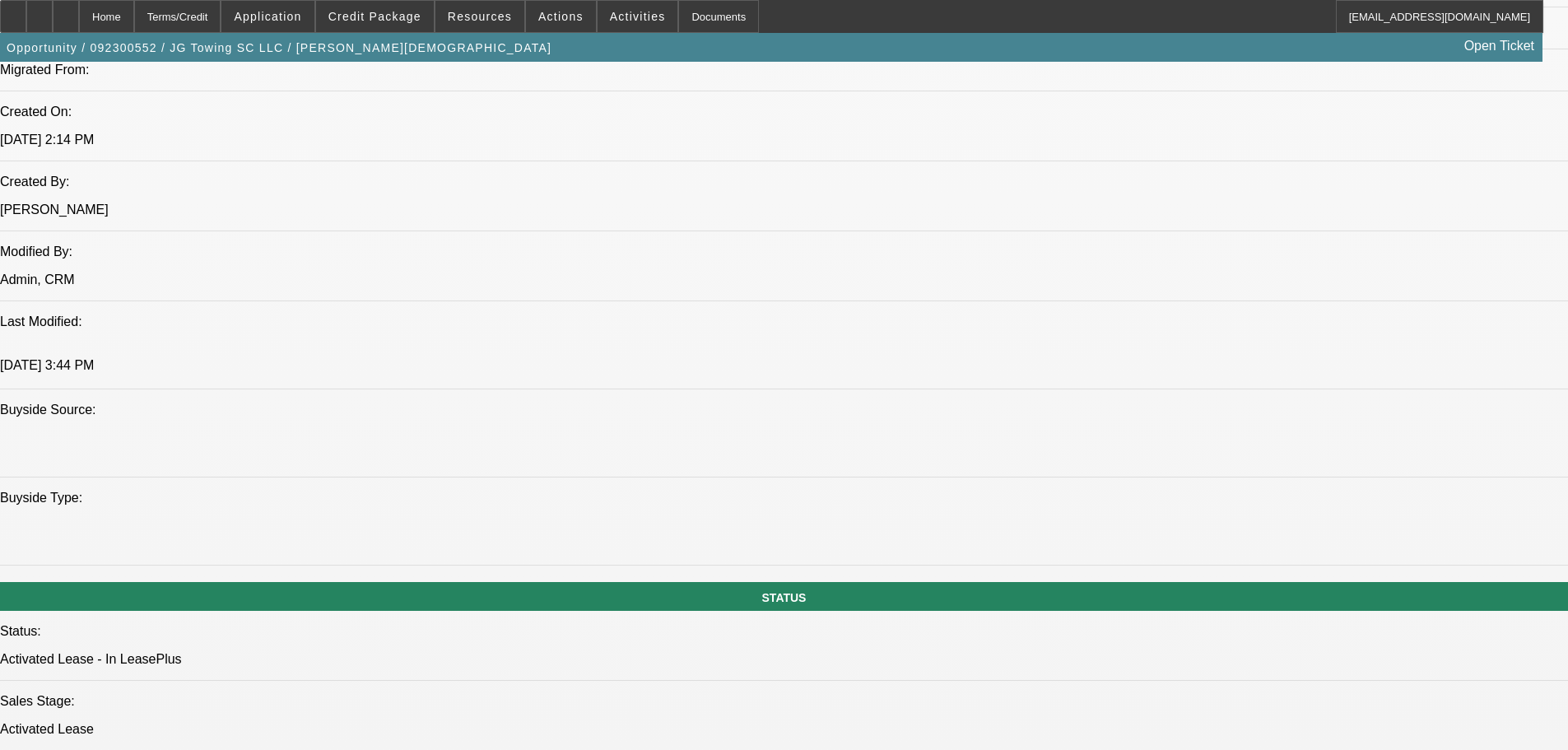
scroll to position [1648, 0]
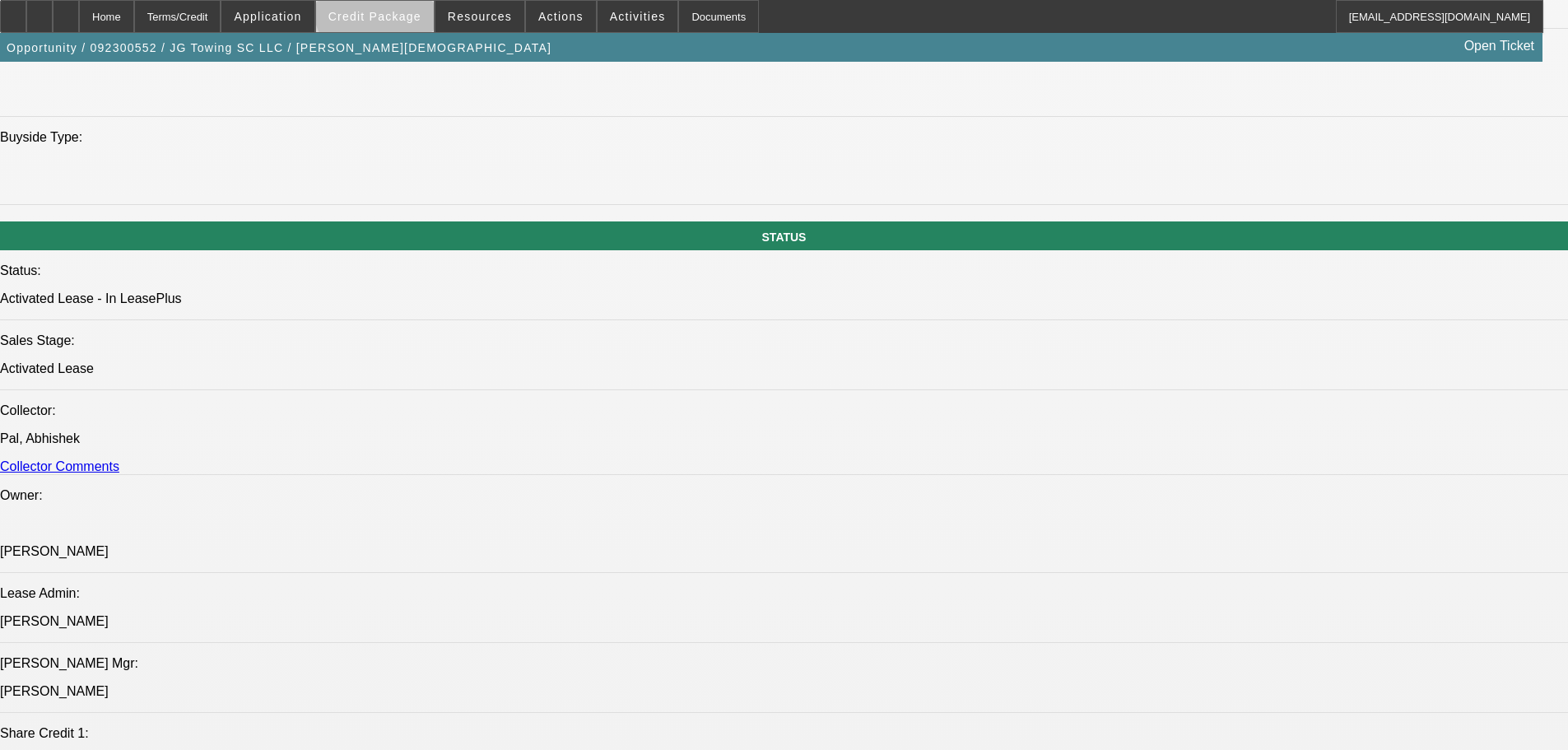
click at [407, 8] on span at bounding box center [375, 16] width 118 height 39
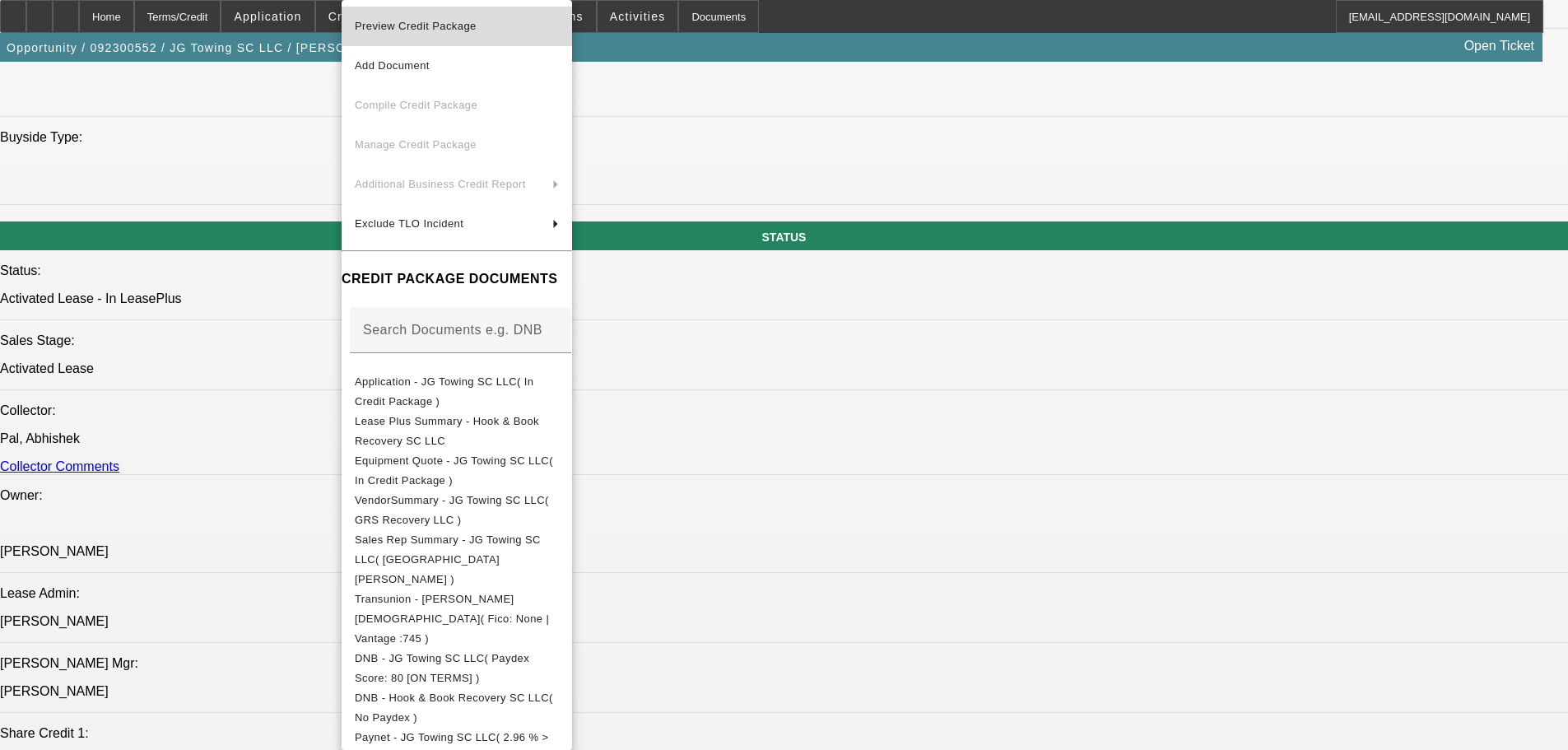
click at [413, 21] on span "Preview Credit Package" at bounding box center [416, 26] width 122 height 13
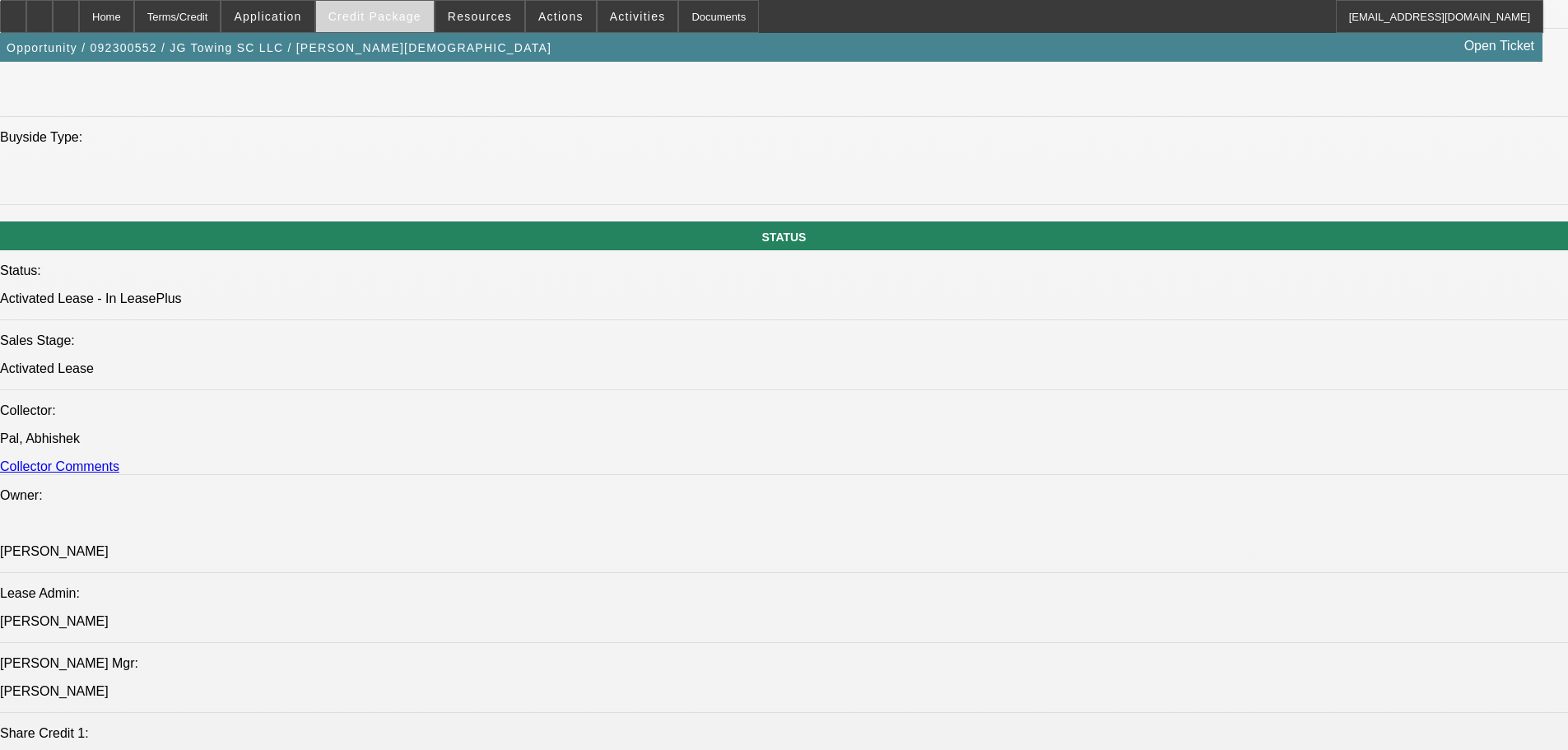
click at [402, 13] on span "Credit Package" at bounding box center [375, 16] width 93 height 13
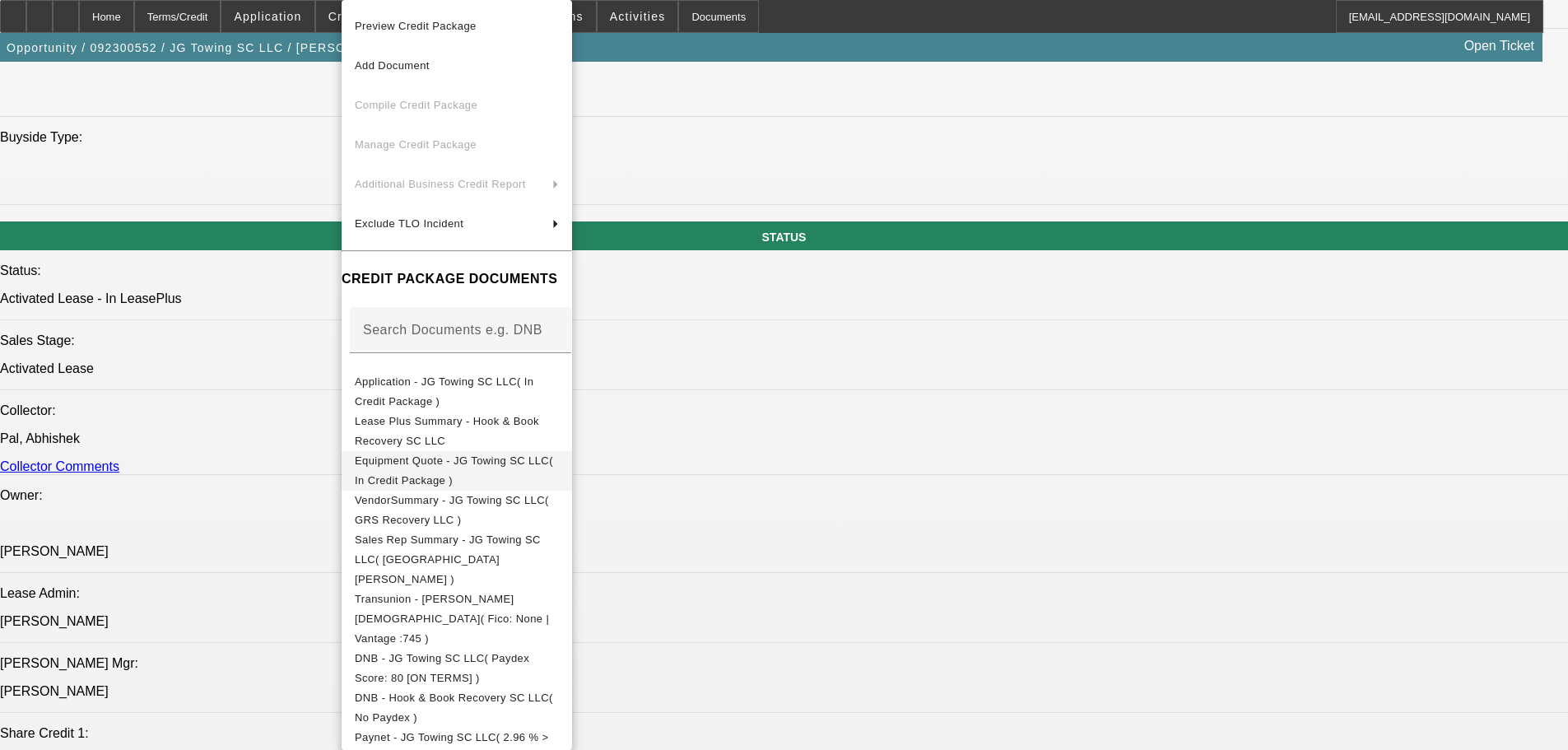
click at [411, 463] on span "Equipment Quote - JG Towing SC LLC( In Credit Package )" at bounding box center [454, 471] width 199 height 32
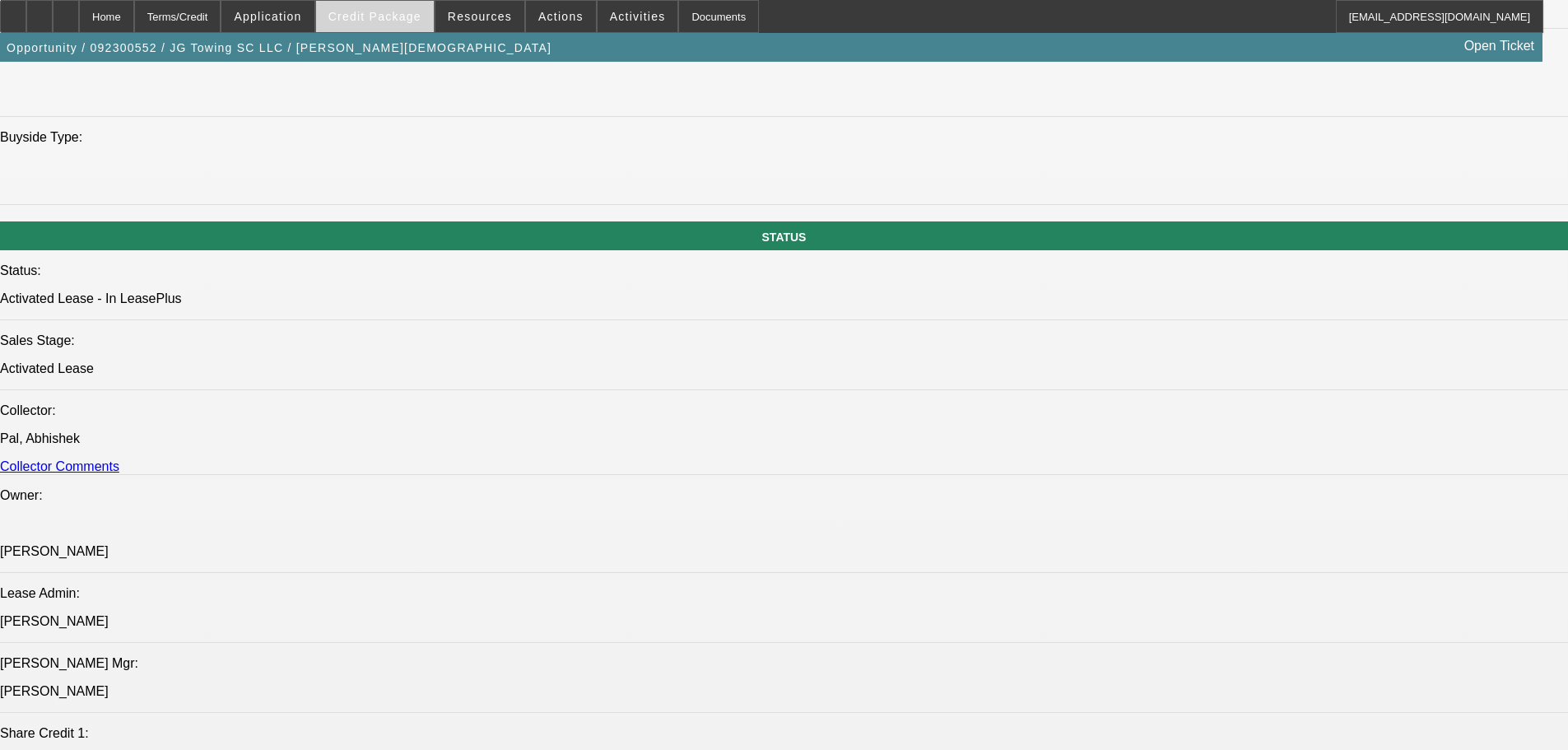
click at [381, 14] on span "Credit Package" at bounding box center [375, 16] width 93 height 13
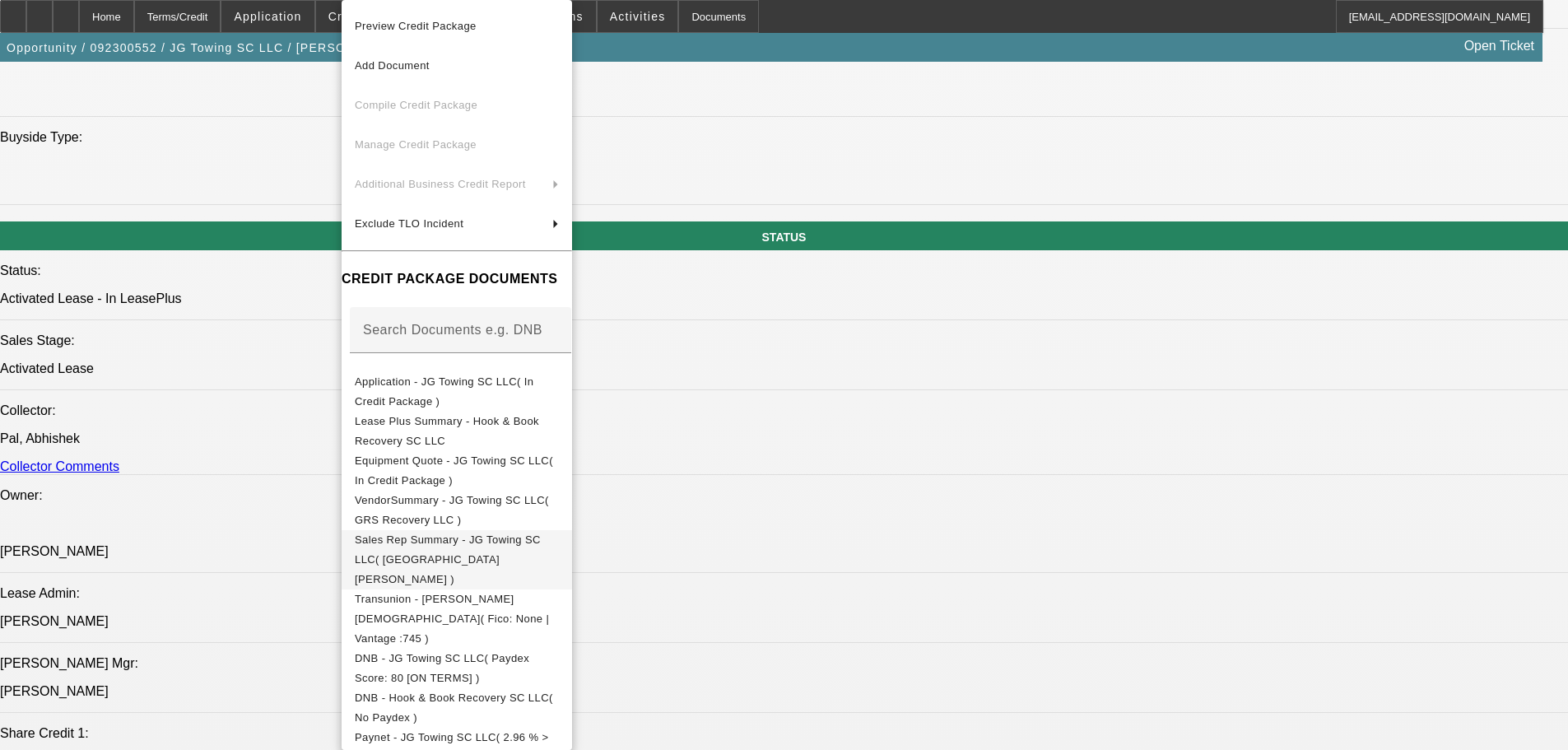
scroll to position [247, 0]
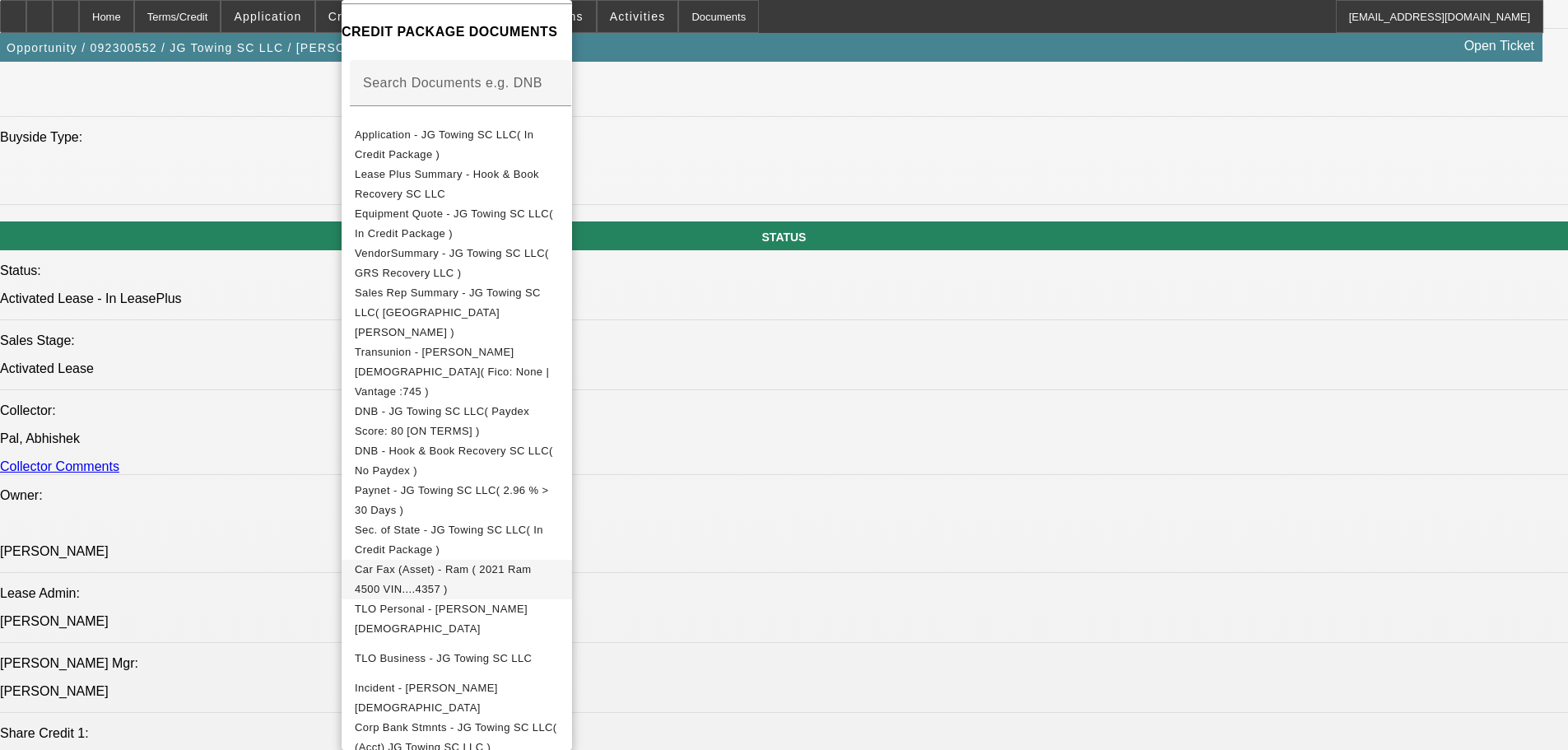
click at [489, 564] on span "Car Fax (Asset) - Ram ( 2021 Ram 4500 VIN....4357 )" at bounding box center [444, 580] width 177 height 32
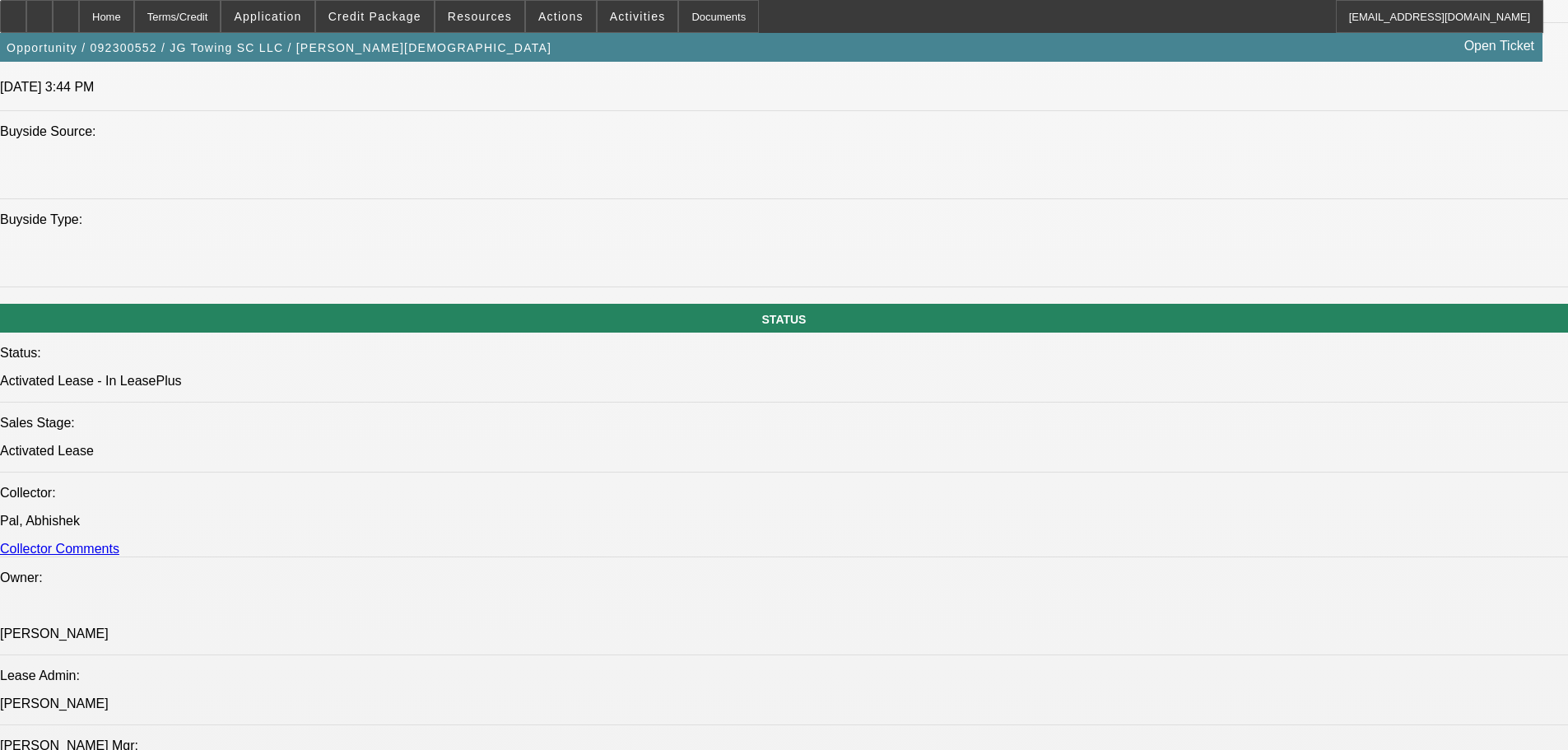
scroll to position [1977, 0]
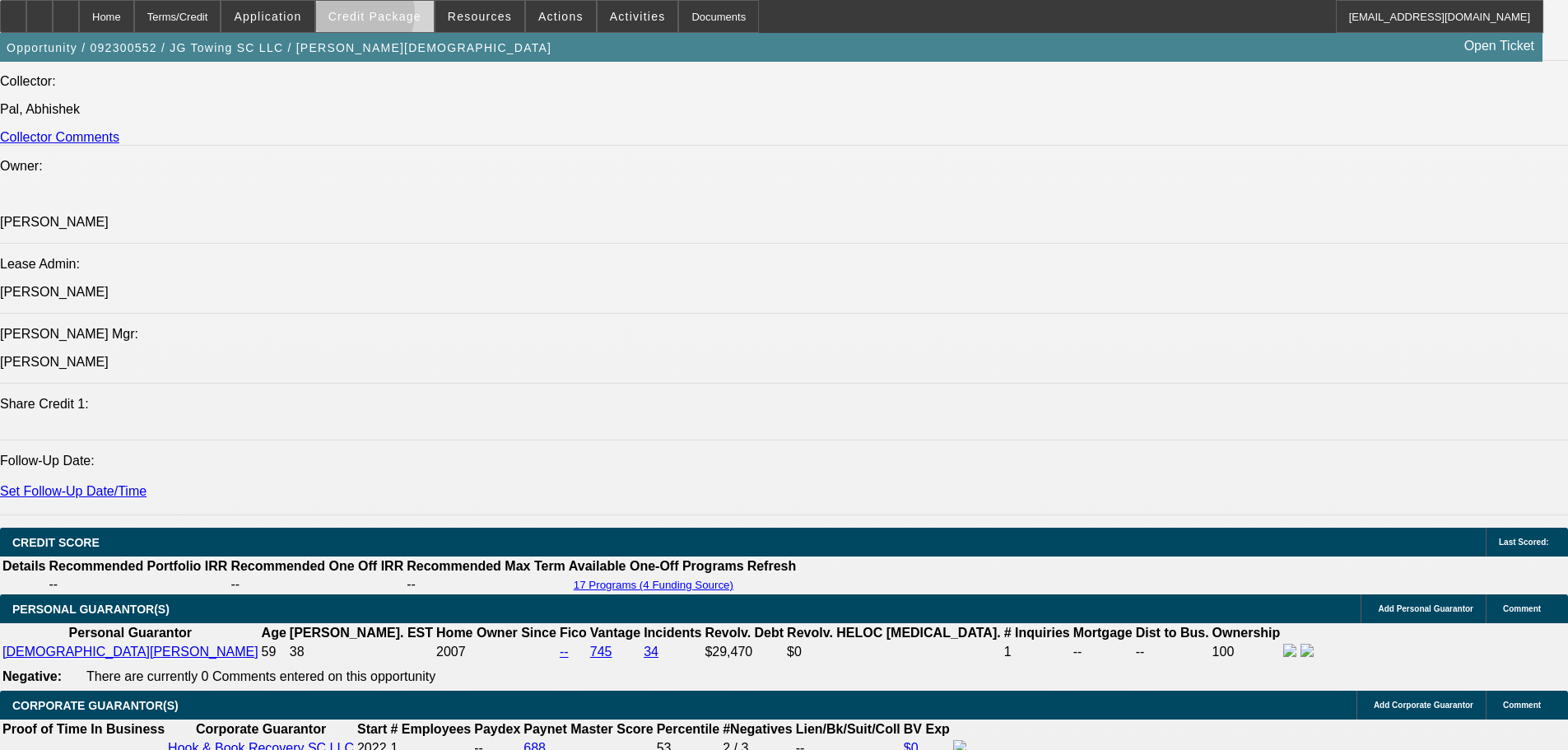
click at [376, 16] on span "Credit Package" at bounding box center [375, 16] width 93 height 13
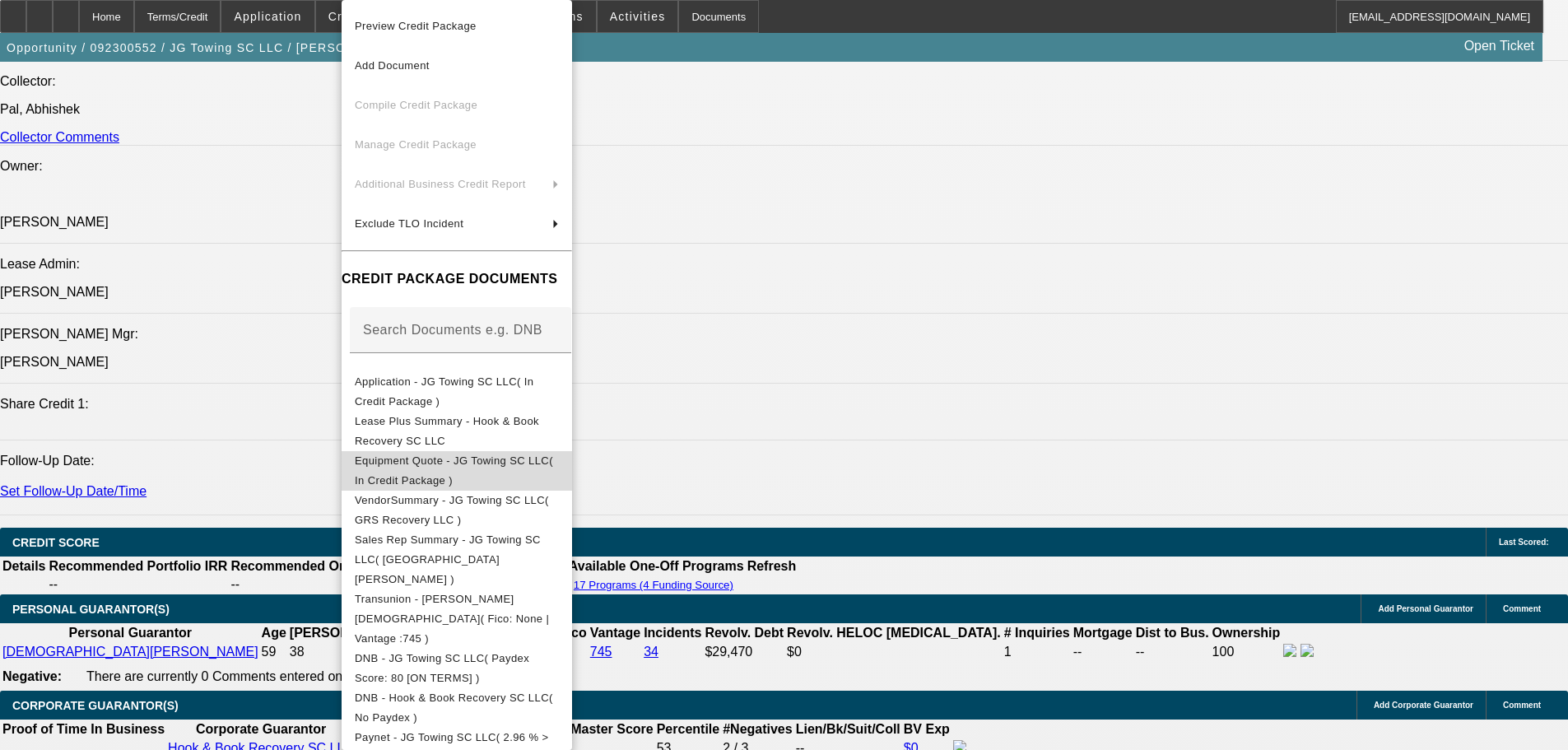
click at [453, 469] on span "Equipment Quote - JG Towing SC LLC( In Credit Package )" at bounding box center [454, 471] width 199 height 32
